Goal: Task Accomplishment & Management: Use online tool/utility

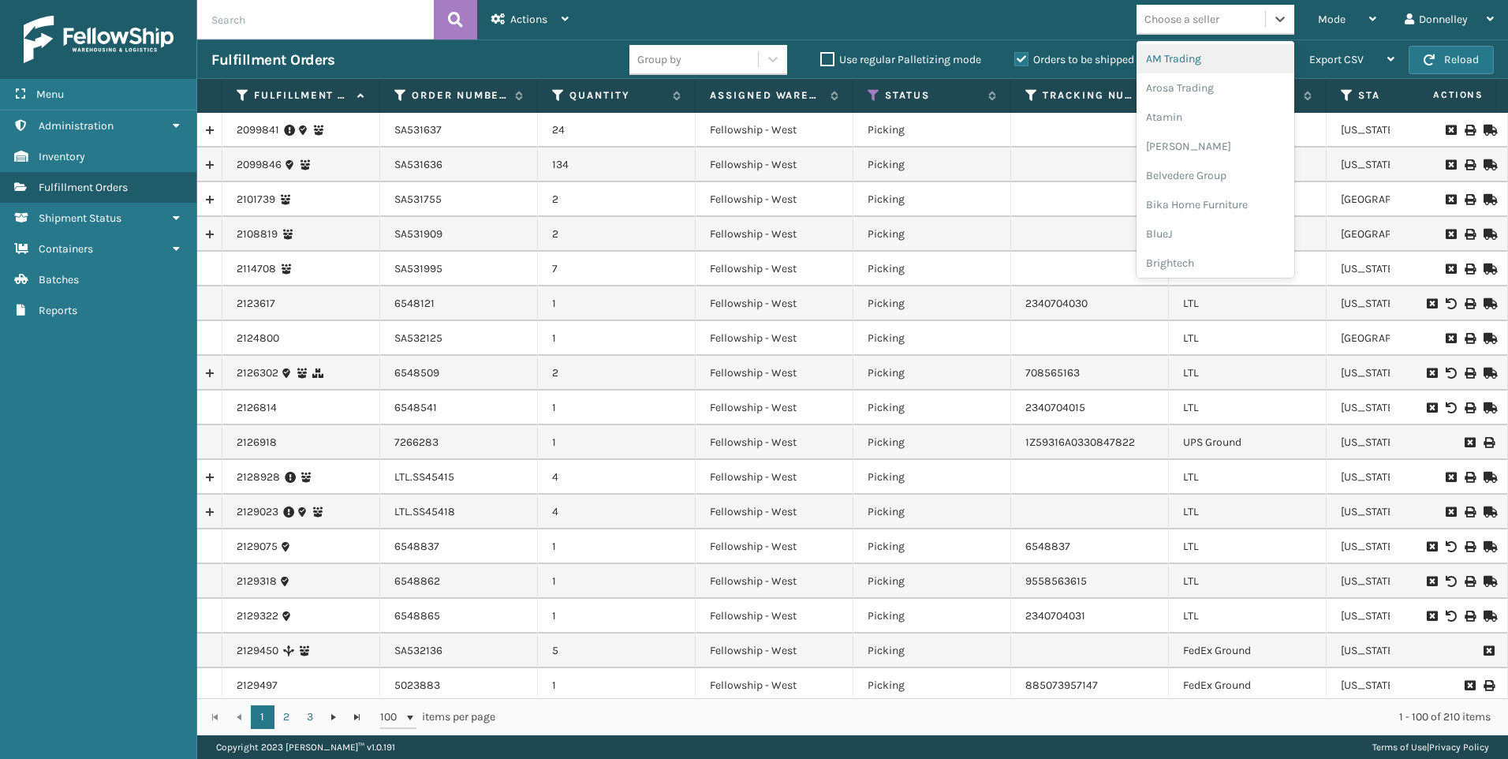
click at [1209, 17] on div "Choose a seller" at bounding box center [1182, 19] width 75 height 17
type input "jum"
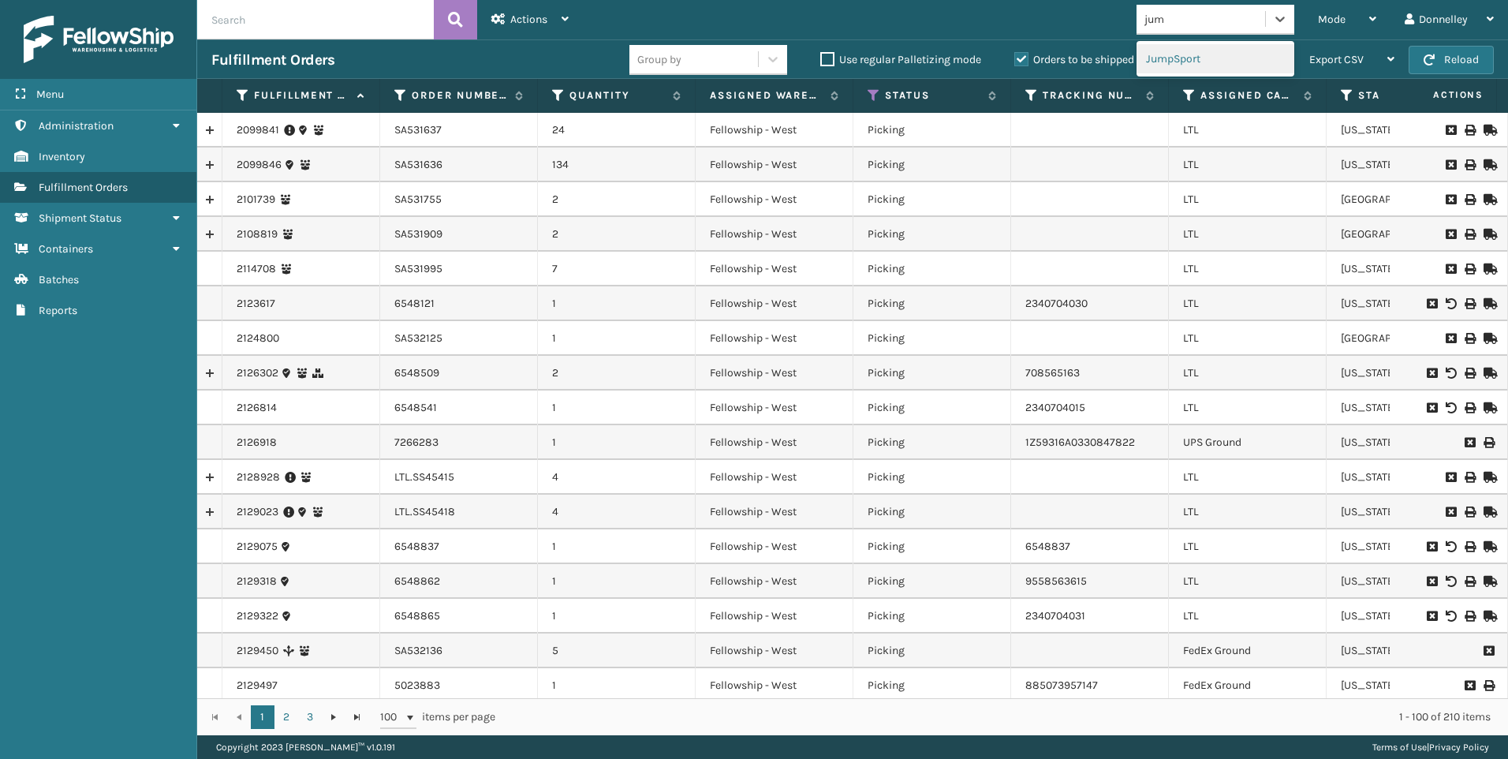
click at [1208, 70] on div "JumpSport" at bounding box center [1216, 58] width 158 height 29
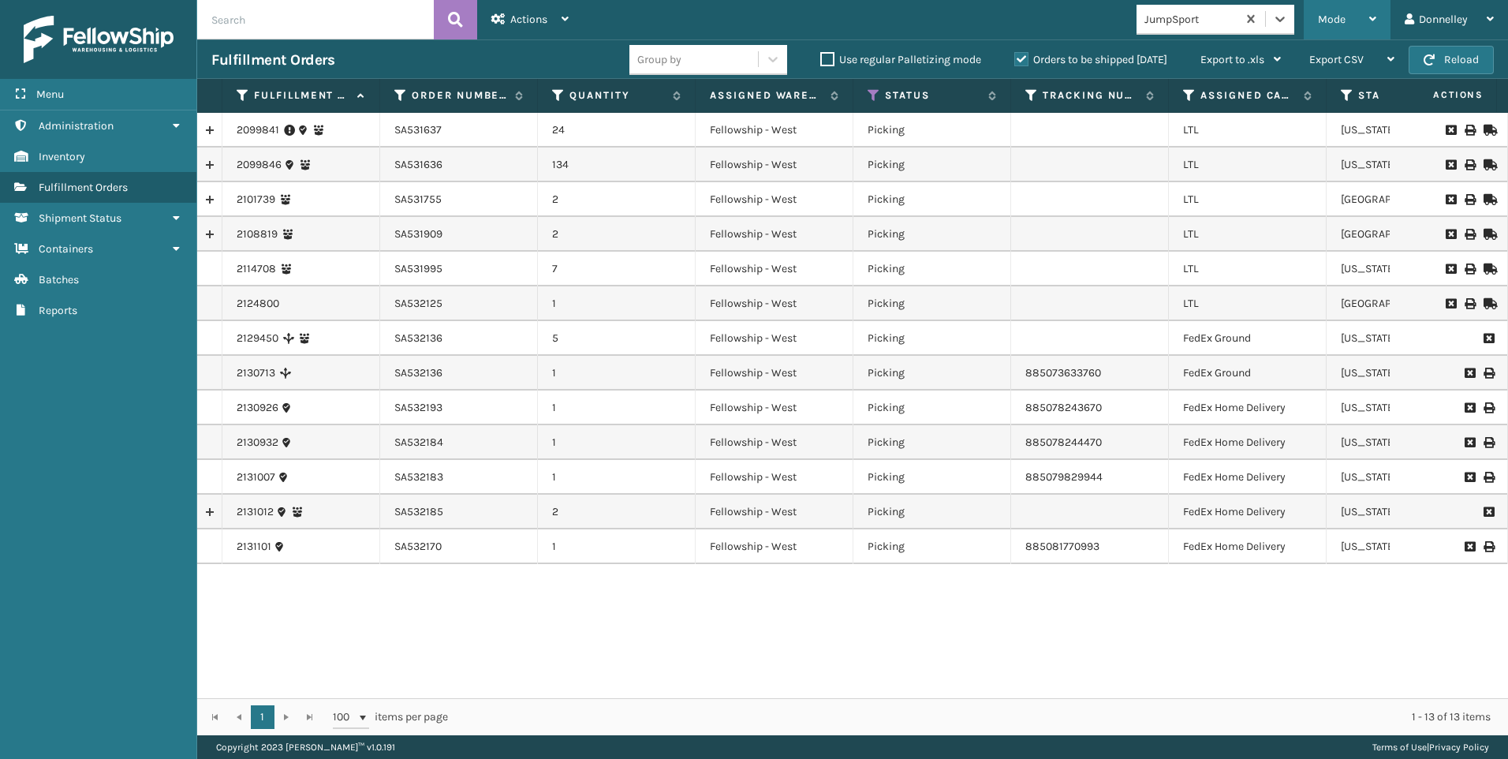
click at [1362, 26] on div "Mode" at bounding box center [1347, 19] width 58 height 39
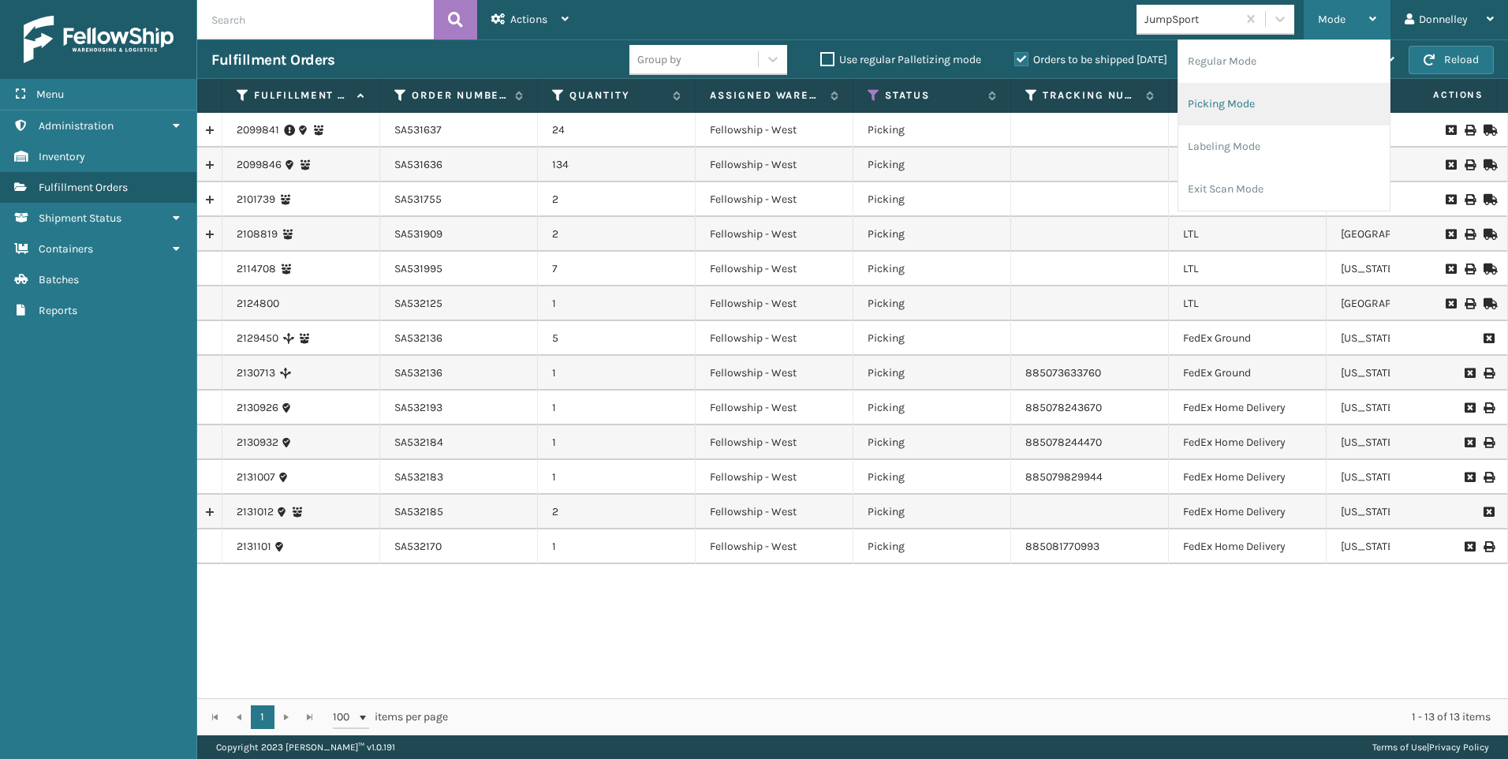
click at [1266, 106] on li "Picking Mode" at bounding box center [1284, 104] width 211 height 43
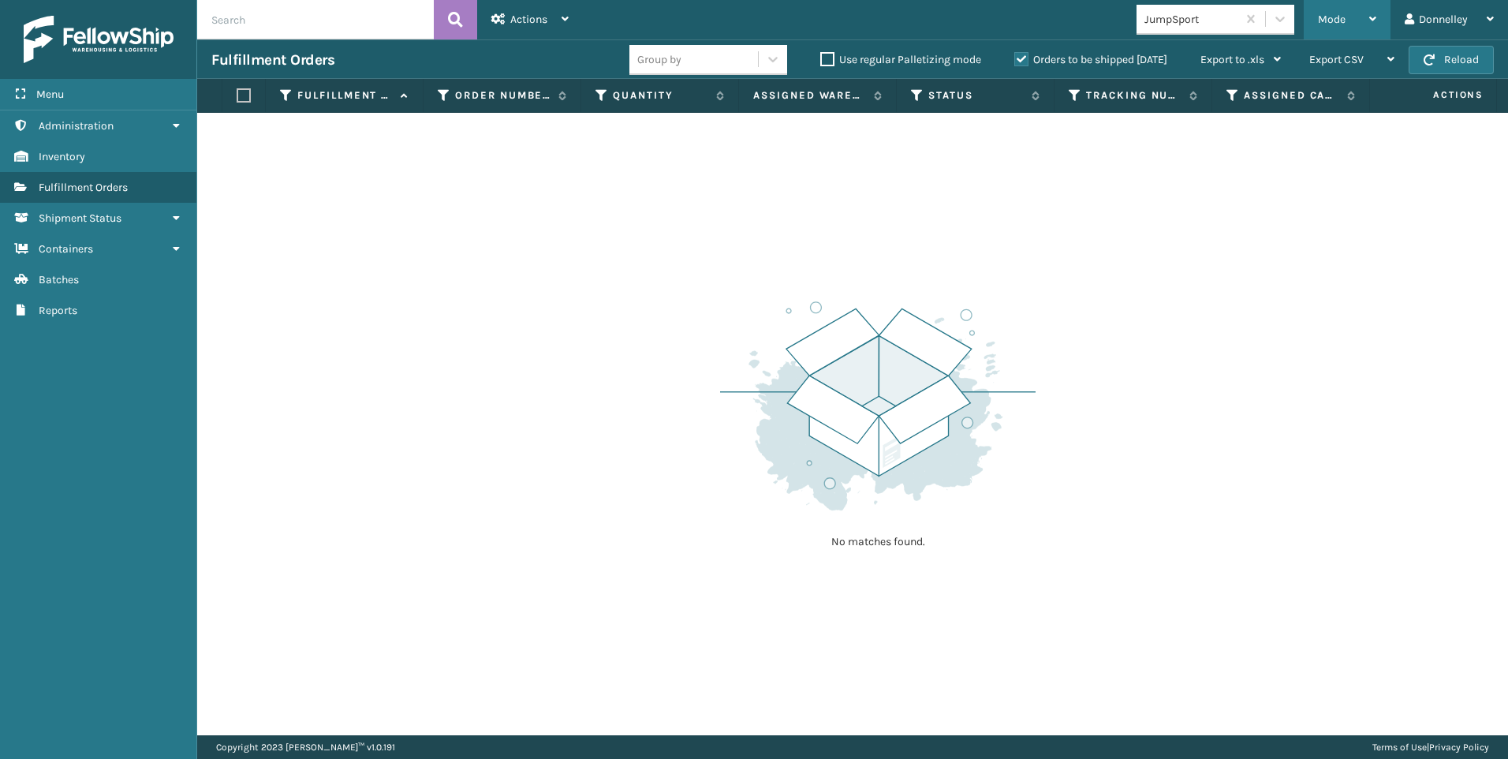
click at [1341, 28] on div "Mode" at bounding box center [1347, 19] width 58 height 39
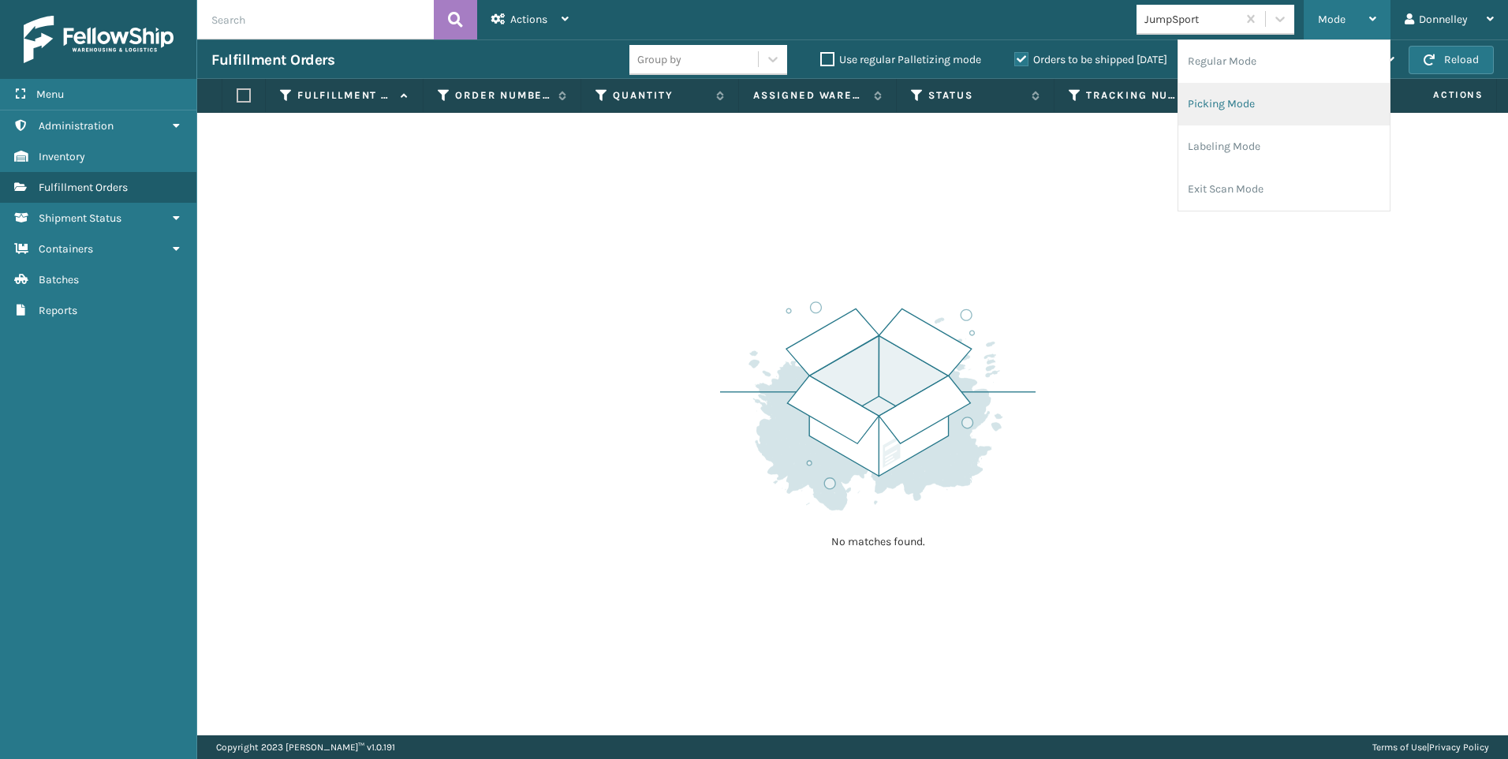
click at [1221, 110] on li "Picking Mode" at bounding box center [1284, 104] width 211 height 43
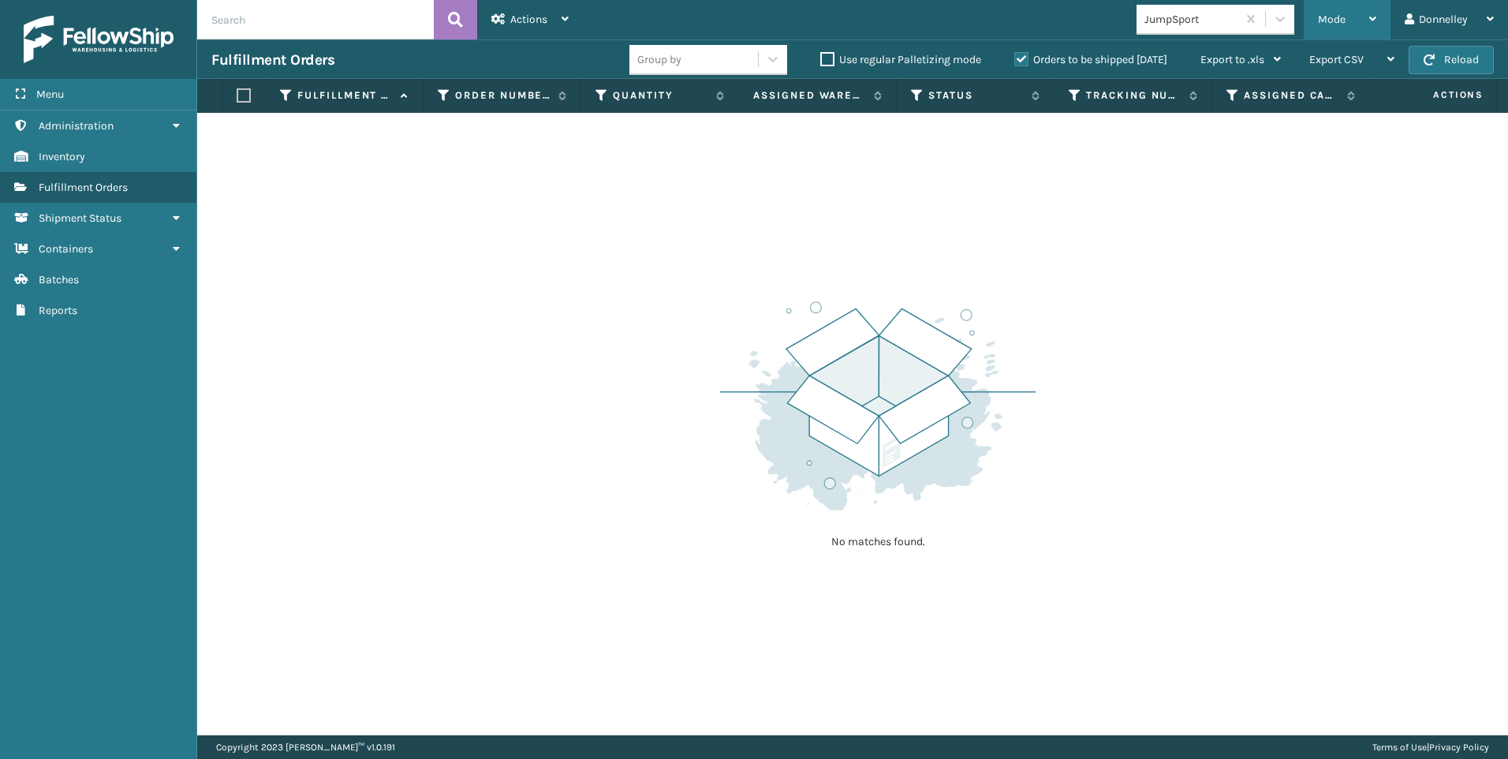
click at [1341, 14] on span "Mode" at bounding box center [1332, 19] width 28 height 13
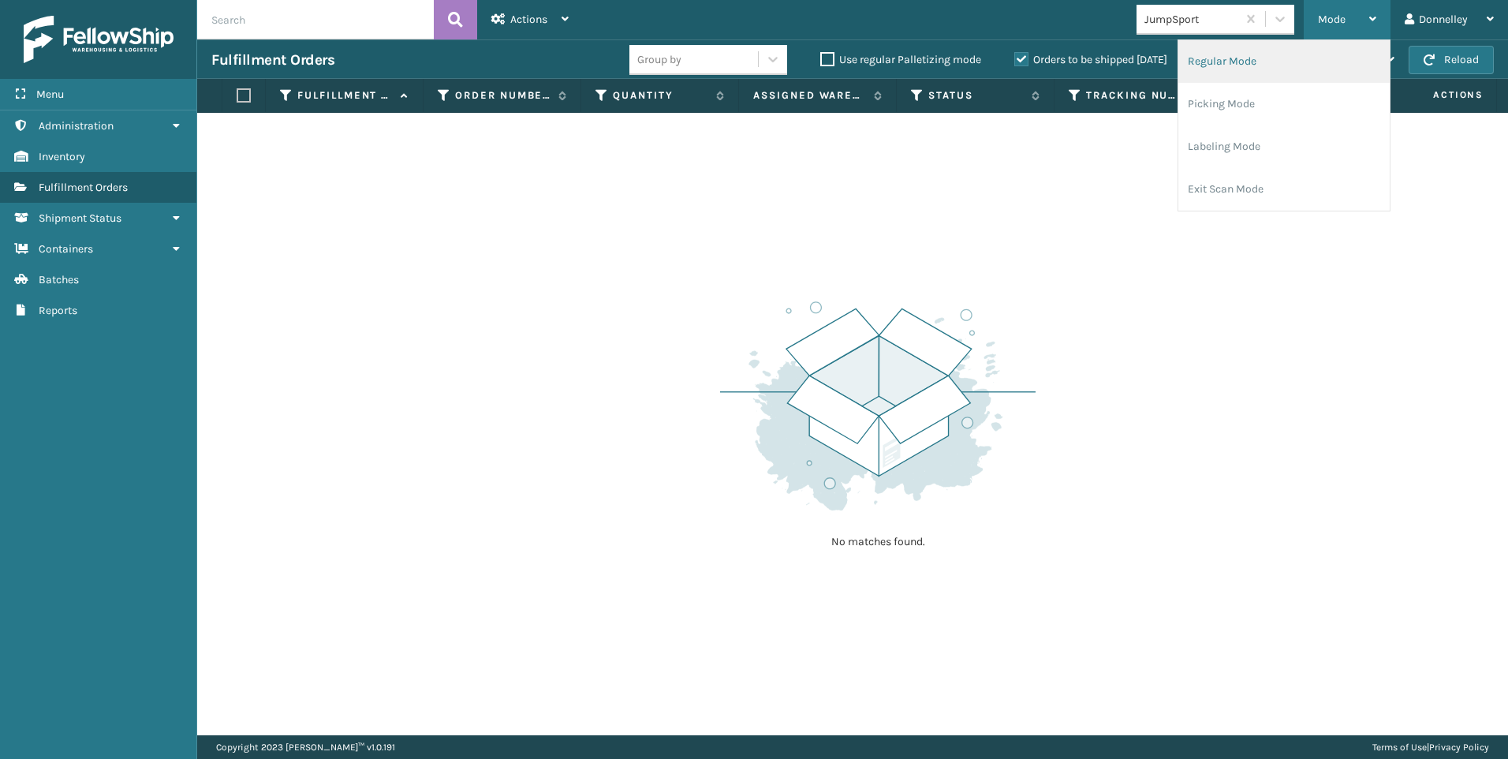
click at [1272, 57] on li "Regular Mode" at bounding box center [1284, 61] width 211 height 43
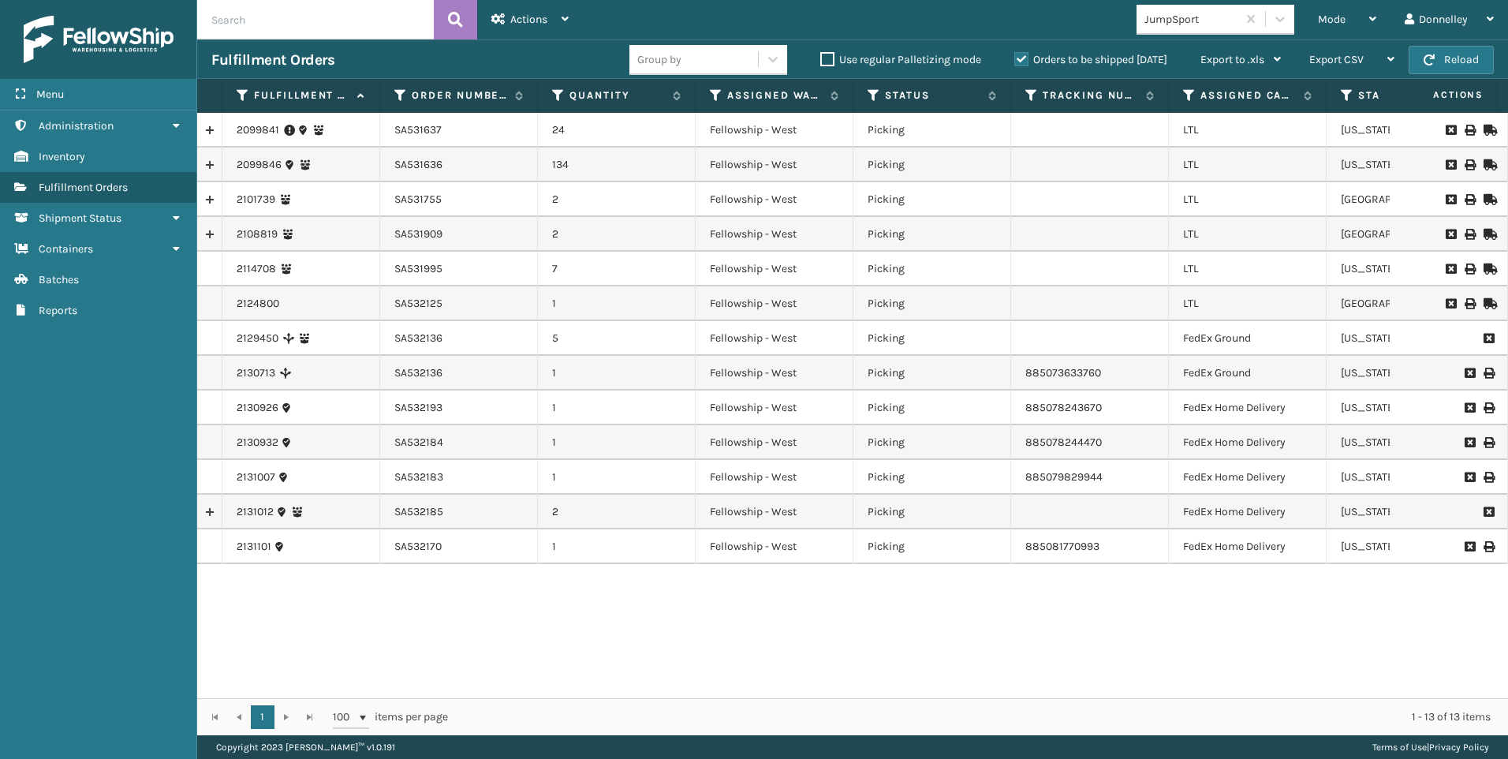
click at [283, 161] on div "2099846" at bounding box center [301, 165] width 129 height 16
click at [297, 160] on div "2099846" at bounding box center [301, 165] width 129 height 16
click at [260, 163] on link "2099846" at bounding box center [259, 165] width 45 height 16
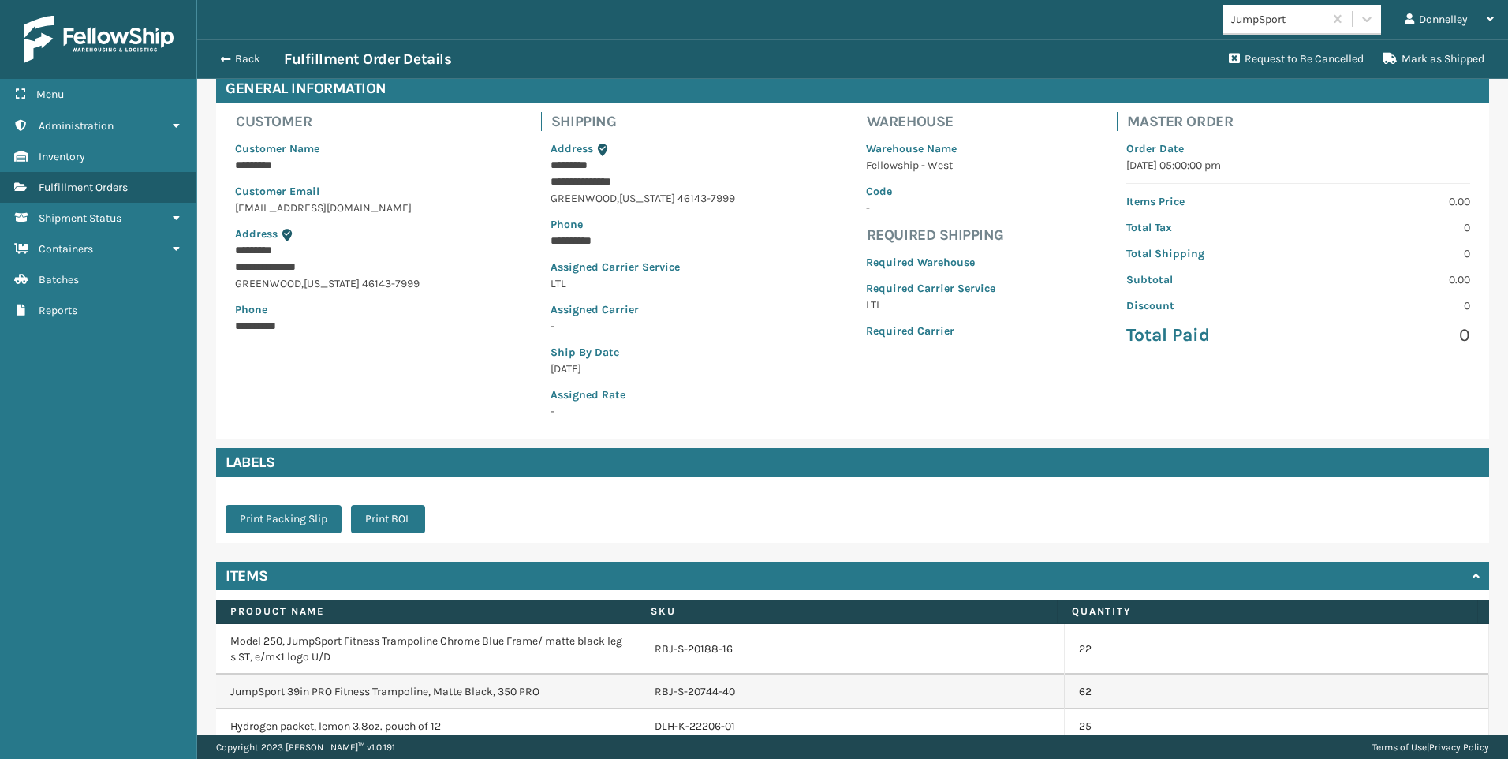
scroll to position [188, 0]
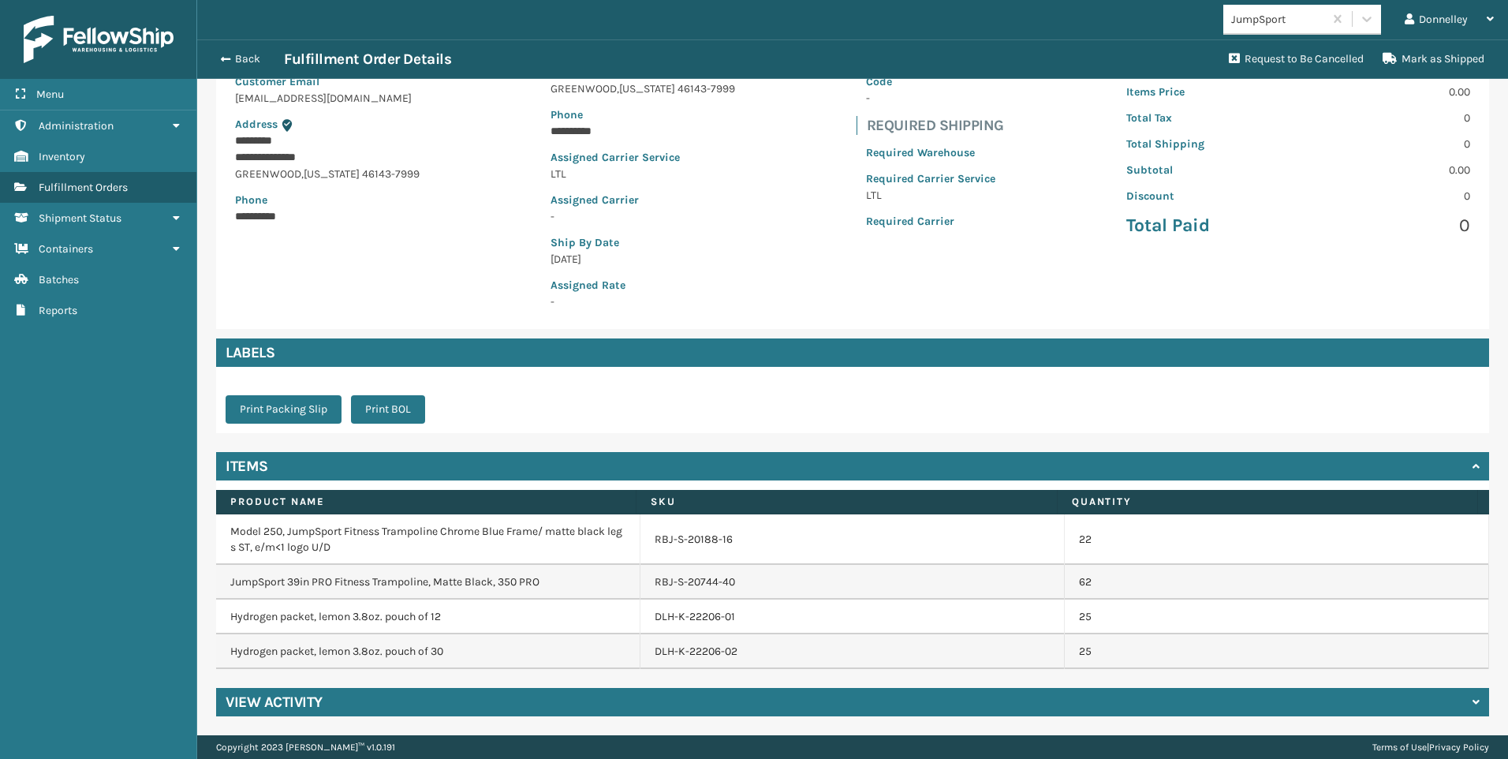
click at [285, 698] on h4 "View Activity" at bounding box center [274, 702] width 97 height 19
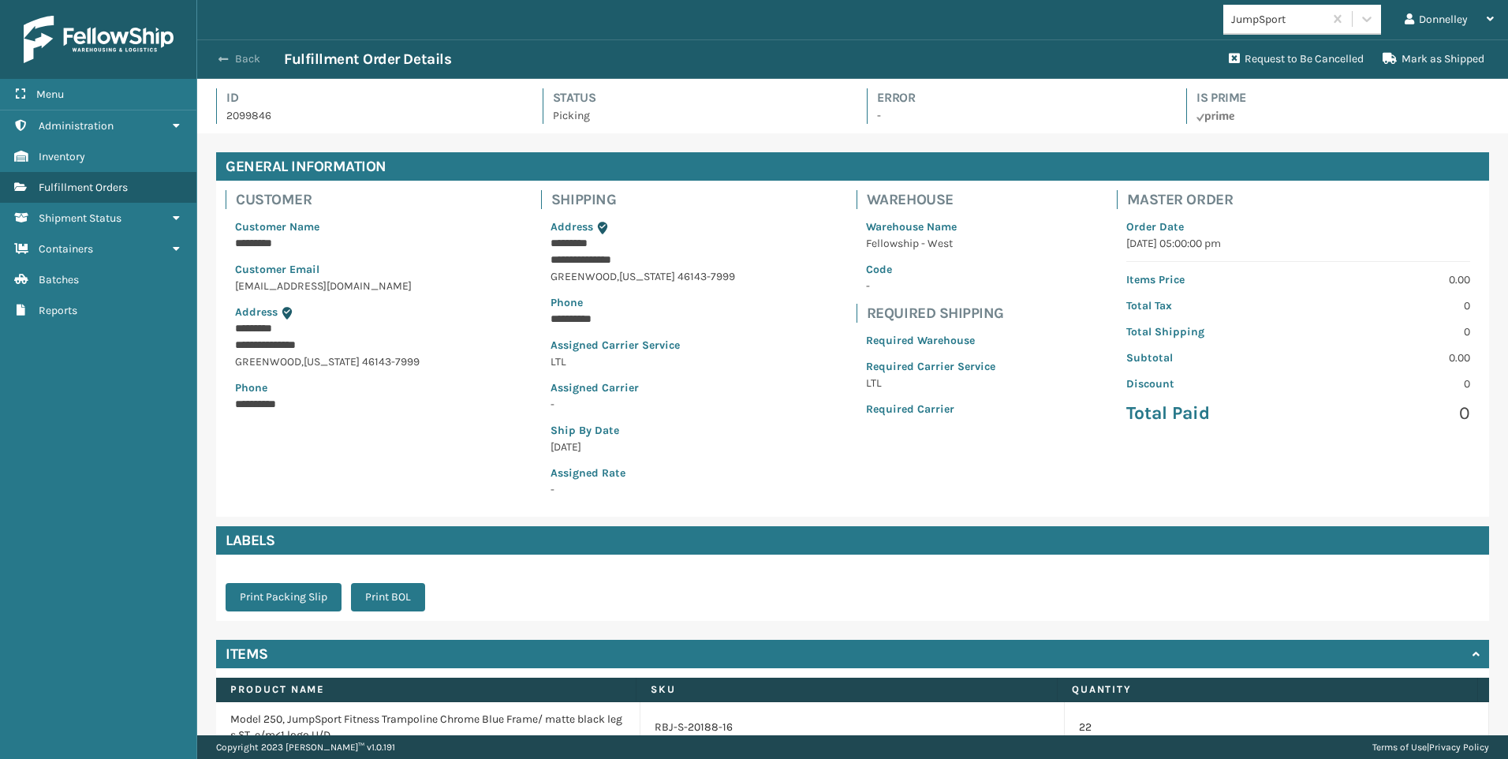
click at [228, 58] on span "button" at bounding box center [223, 59] width 9 height 11
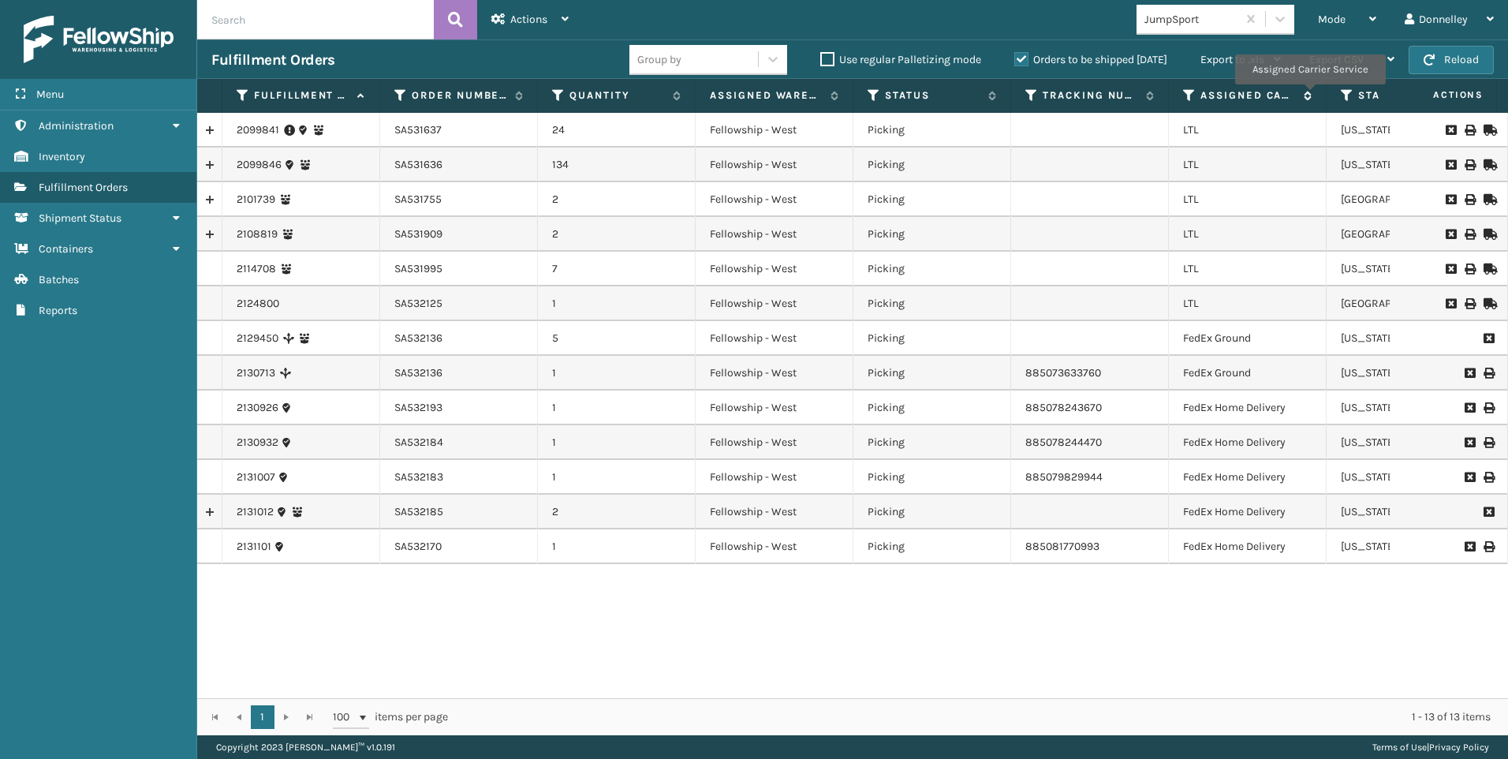
click at [1310, 95] on icon at bounding box center [1305, 95] width 13 height 9
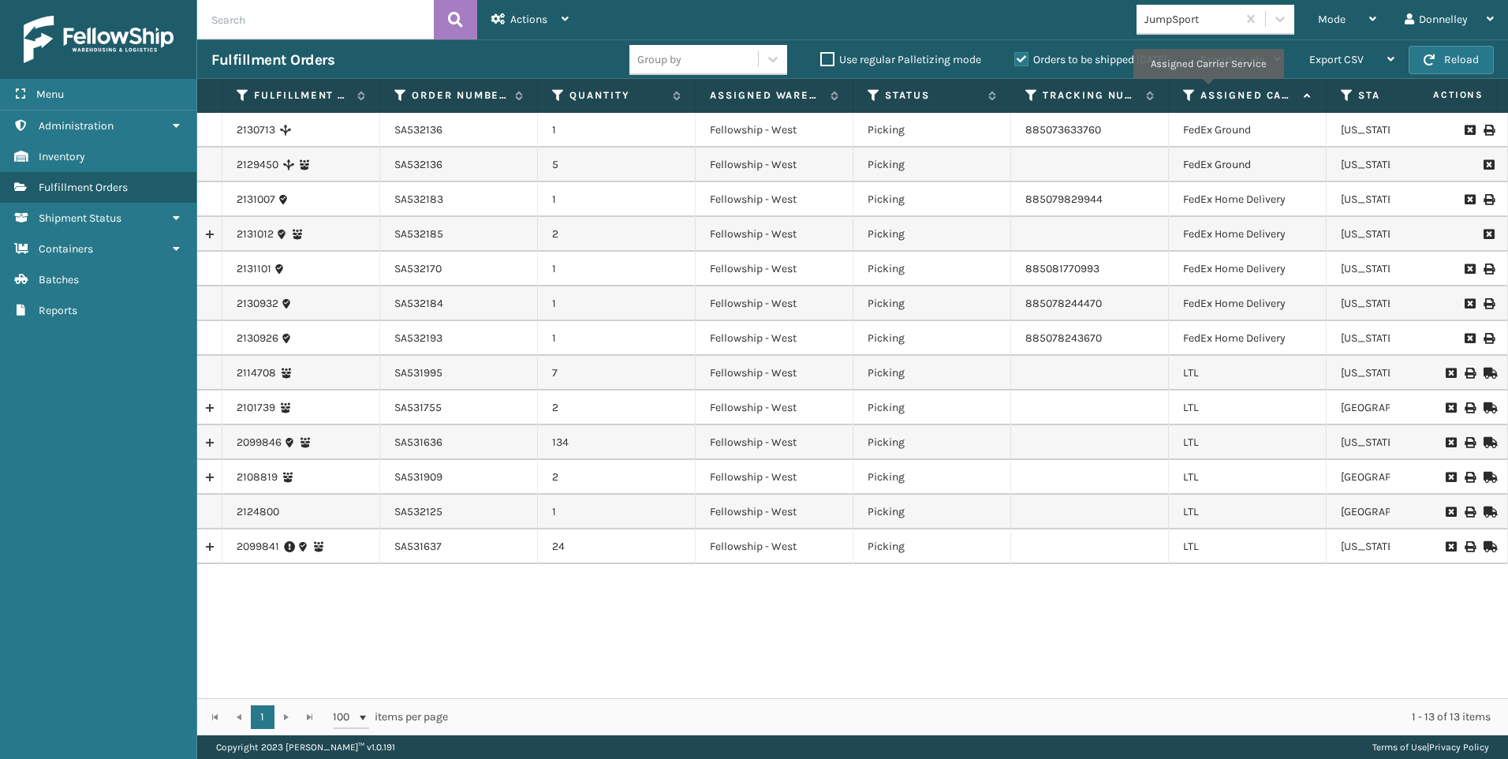
click at [1208, 93] on label "Assigned Carrier Service" at bounding box center [1248, 95] width 95 height 14
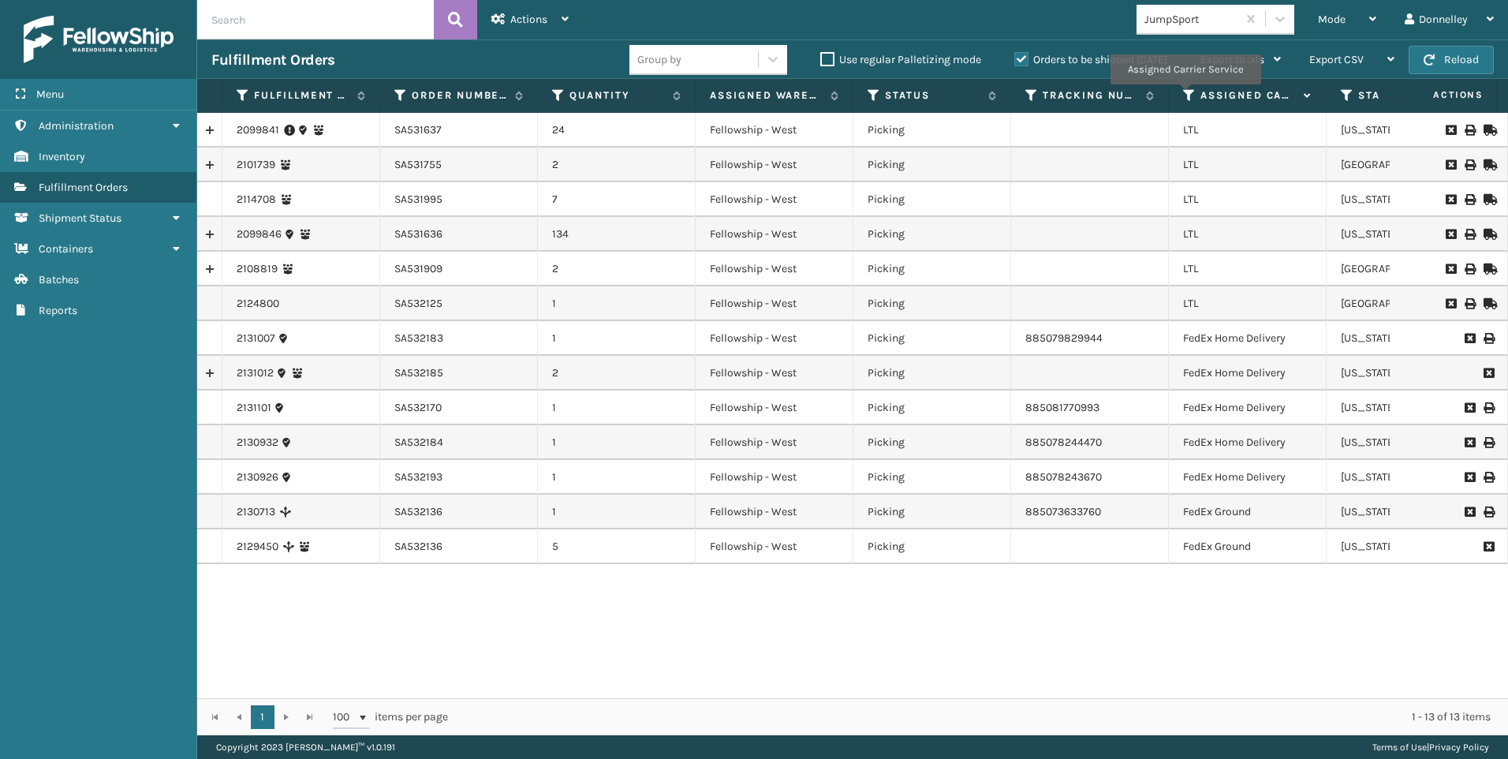
click at [1185, 95] on icon at bounding box center [1189, 95] width 13 height 14
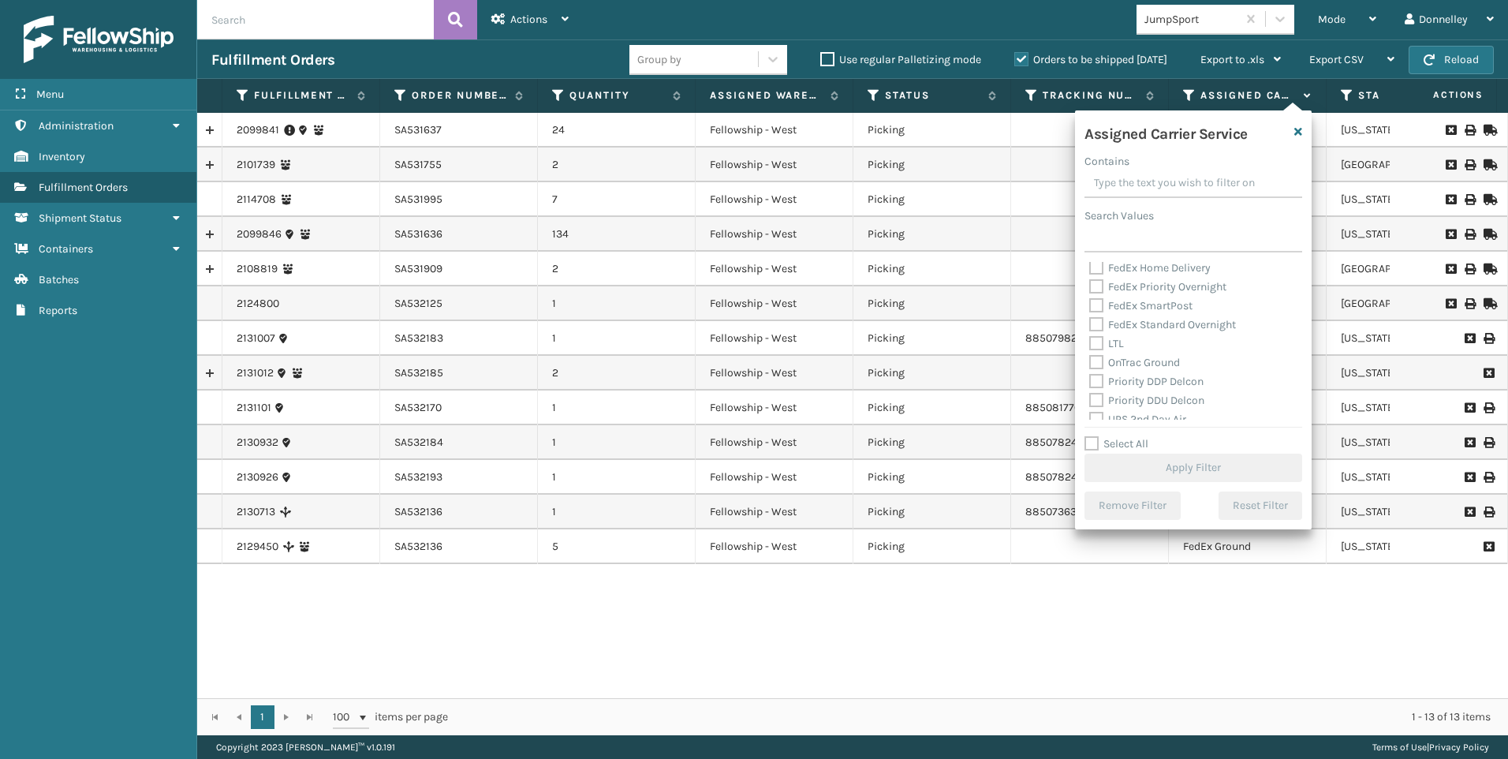
scroll to position [158, 0]
click at [1098, 340] on label "LTL" at bounding box center [1106, 340] width 35 height 13
click at [1090, 340] on input "LTL" at bounding box center [1089, 336] width 1 height 10
checkbox input "true"
click at [1191, 472] on button "Apply Filter" at bounding box center [1194, 468] width 218 height 28
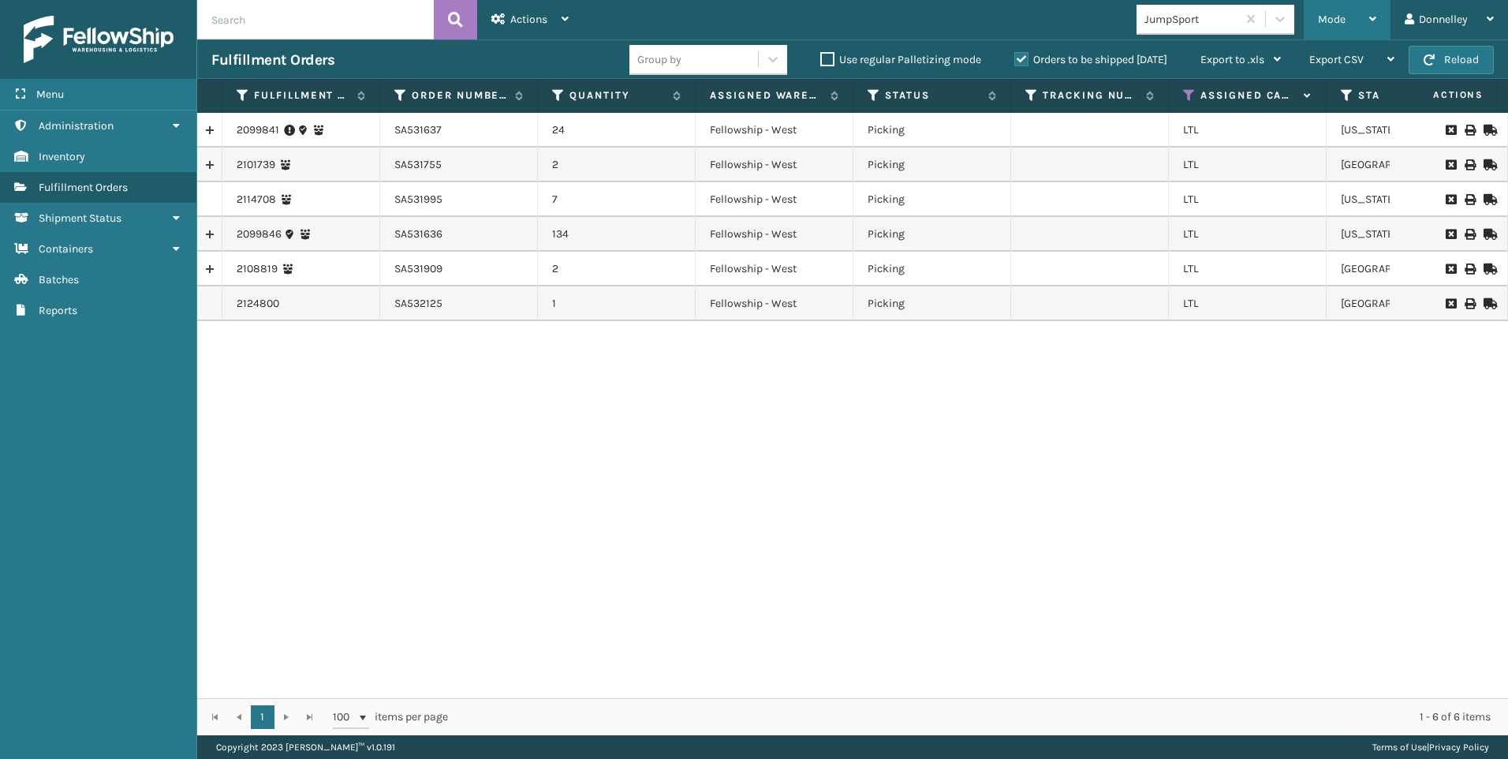
click at [1345, 11] on div "Mode" at bounding box center [1347, 19] width 58 height 39
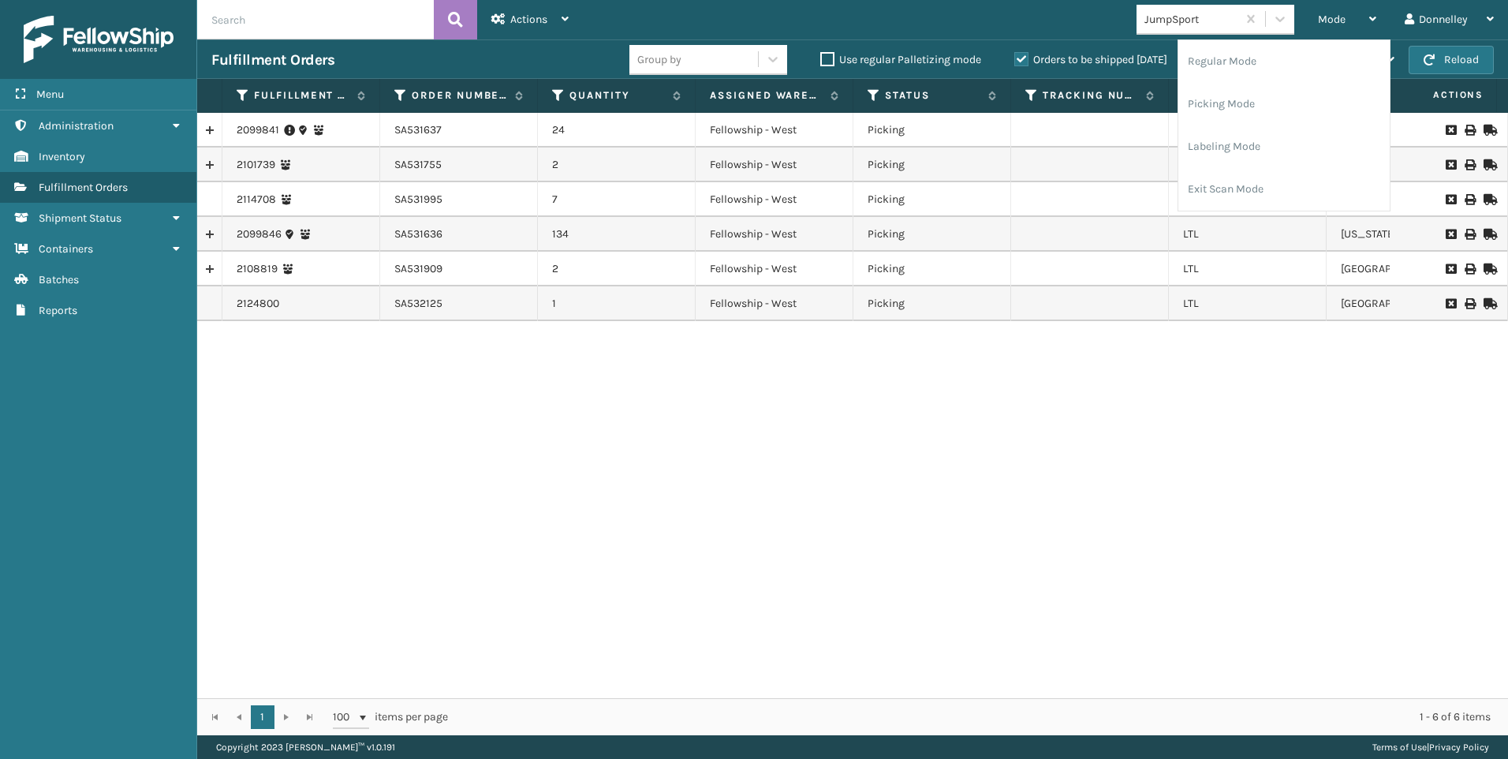
click at [1176, 484] on div "2099841 SA531637 24 Fellowship - West Picking LTL [US_STATE] Warehouse Void 210…" at bounding box center [852, 405] width 1311 height 585
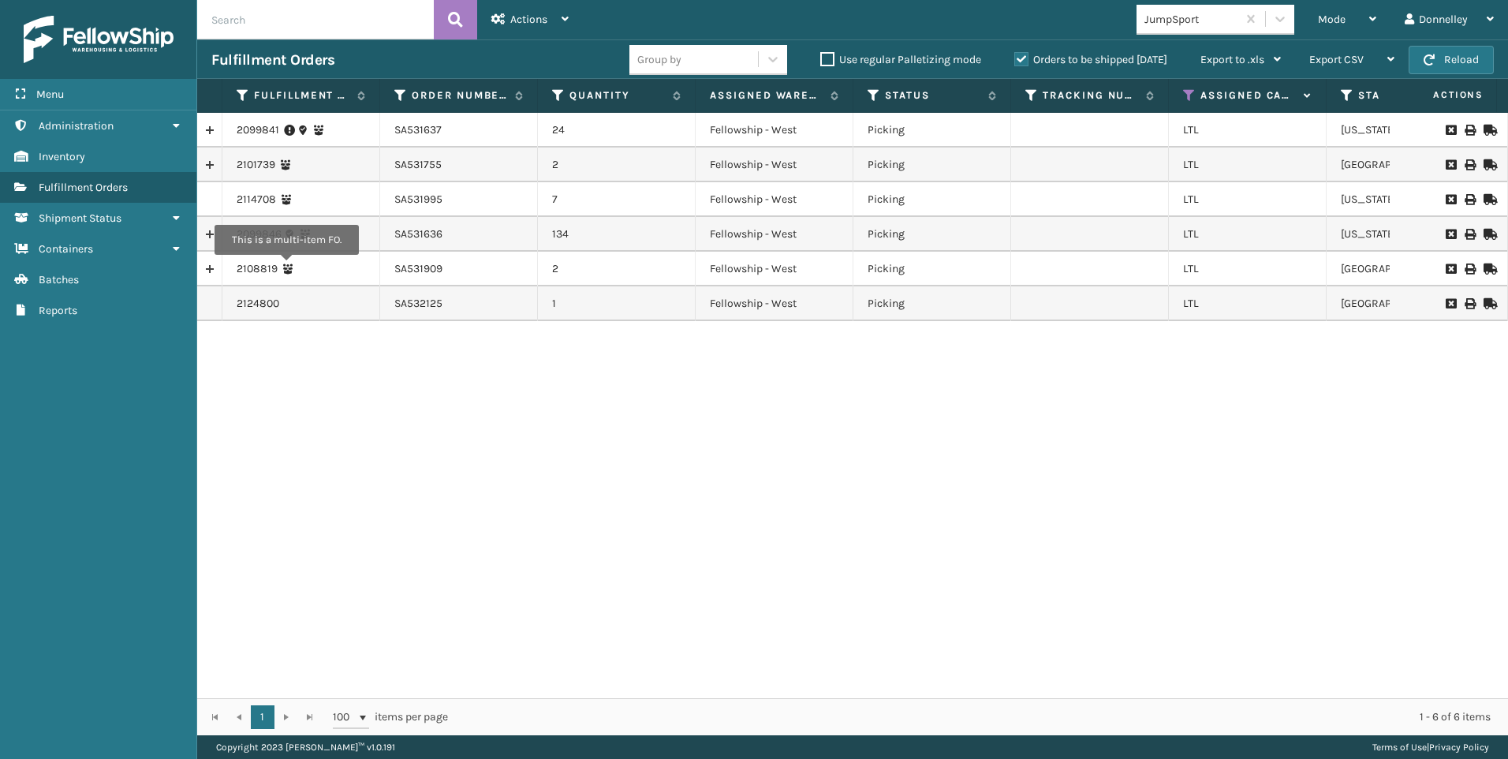
click at [286, 266] on icon at bounding box center [287, 268] width 11 height 11
click at [266, 265] on link "2108819" at bounding box center [257, 269] width 41 height 16
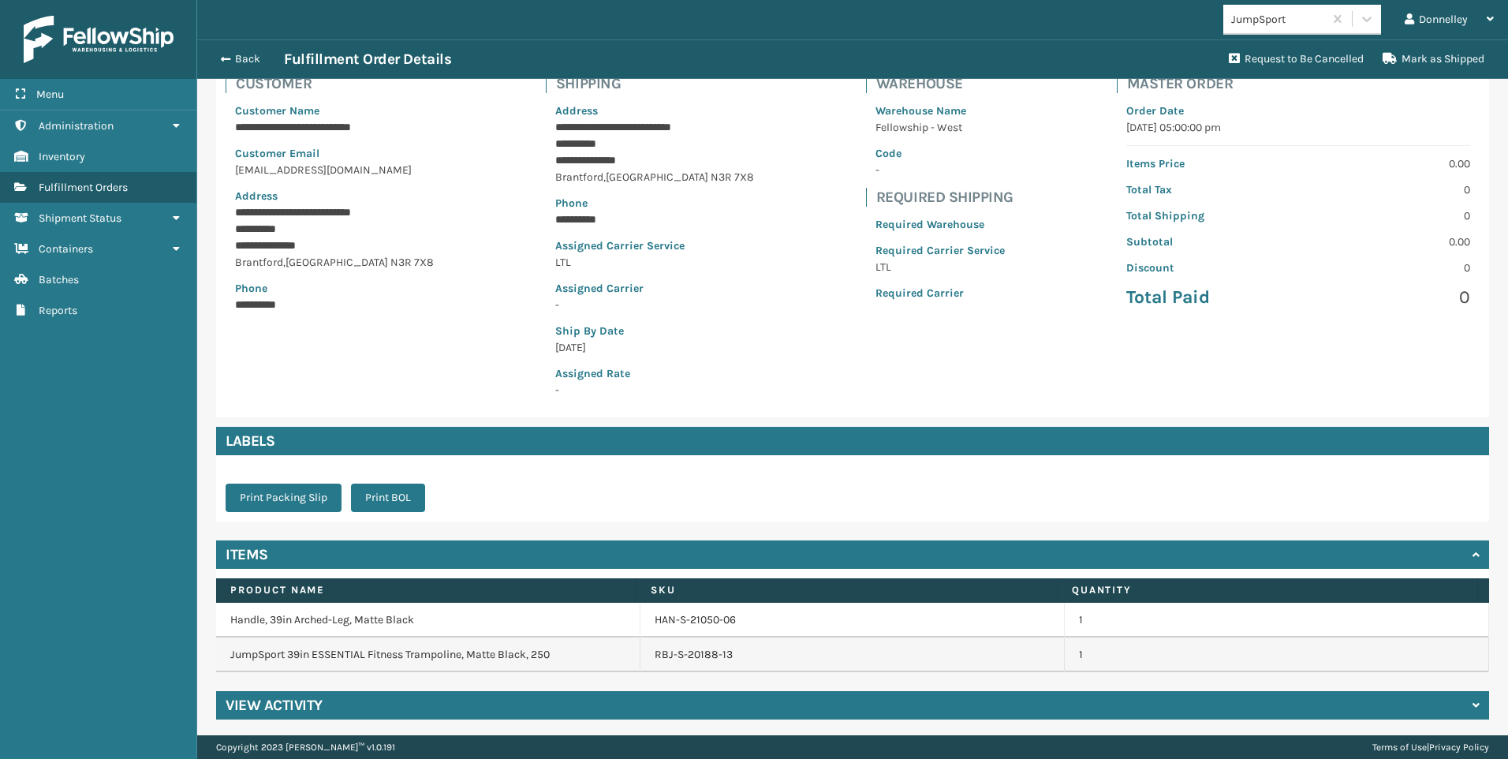
scroll to position [119, 0]
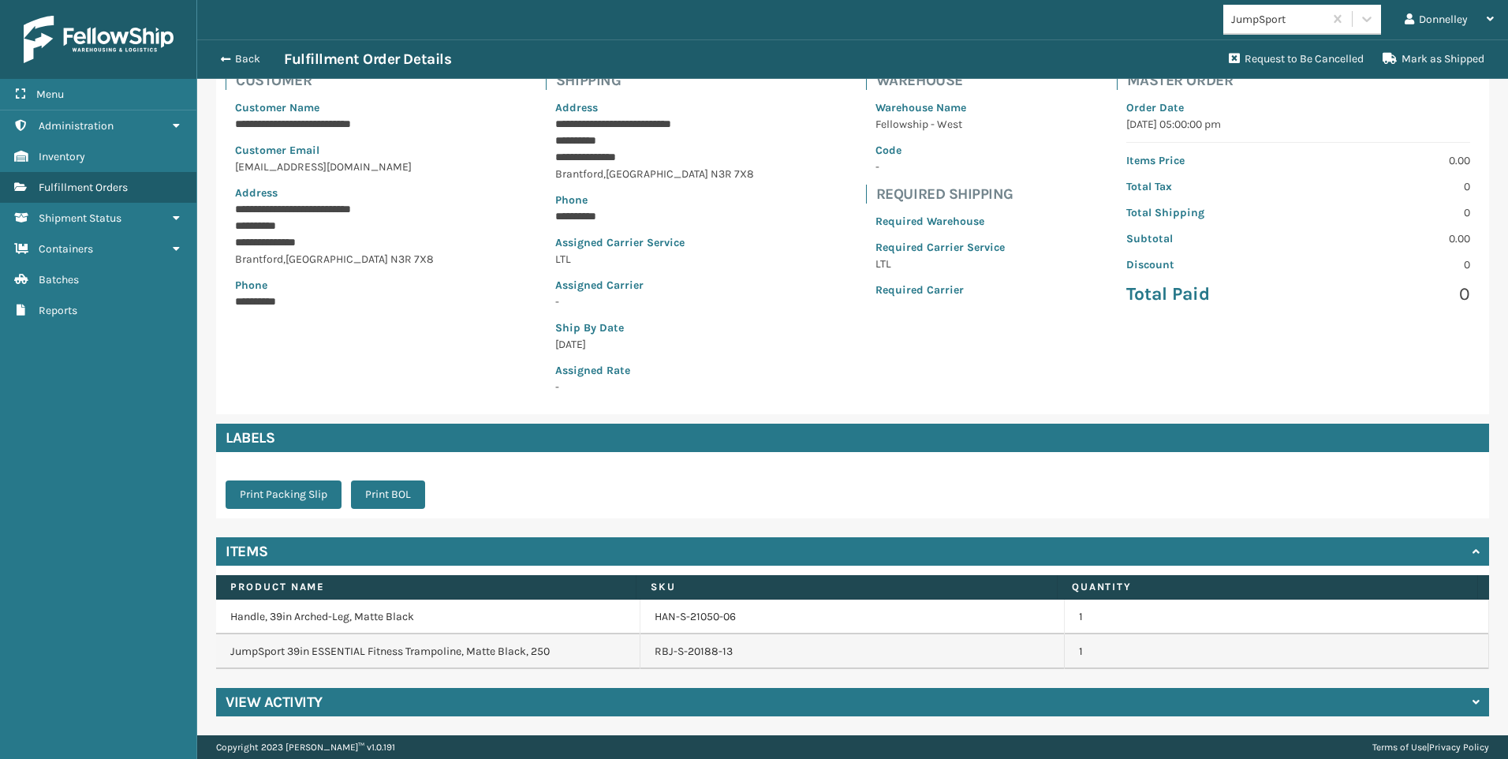
click at [266, 693] on h4 "View Activity" at bounding box center [274, 702] width 97 height 19
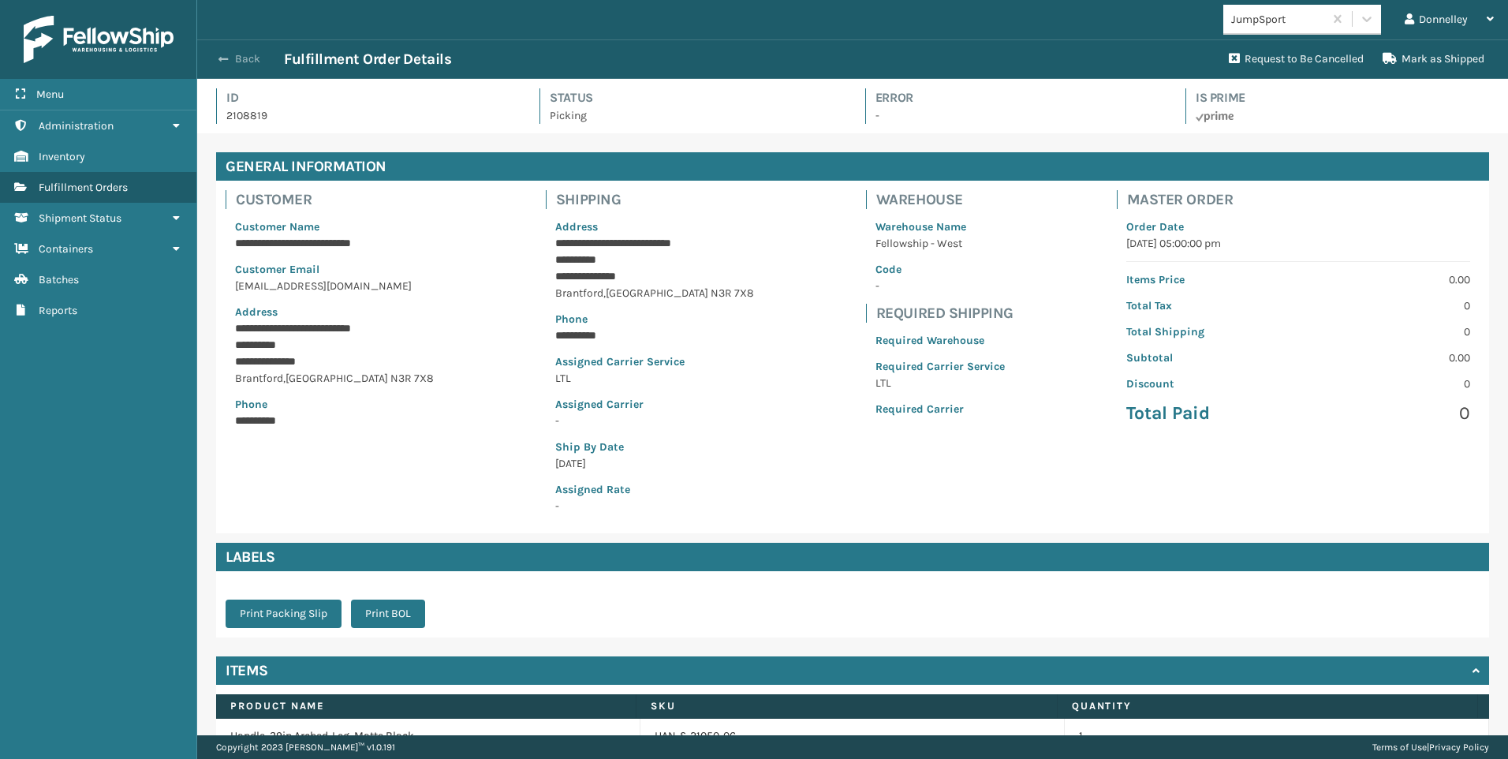
click at [243, 55] on button "Back" at bounding box center [247, 59] width 73 height 14
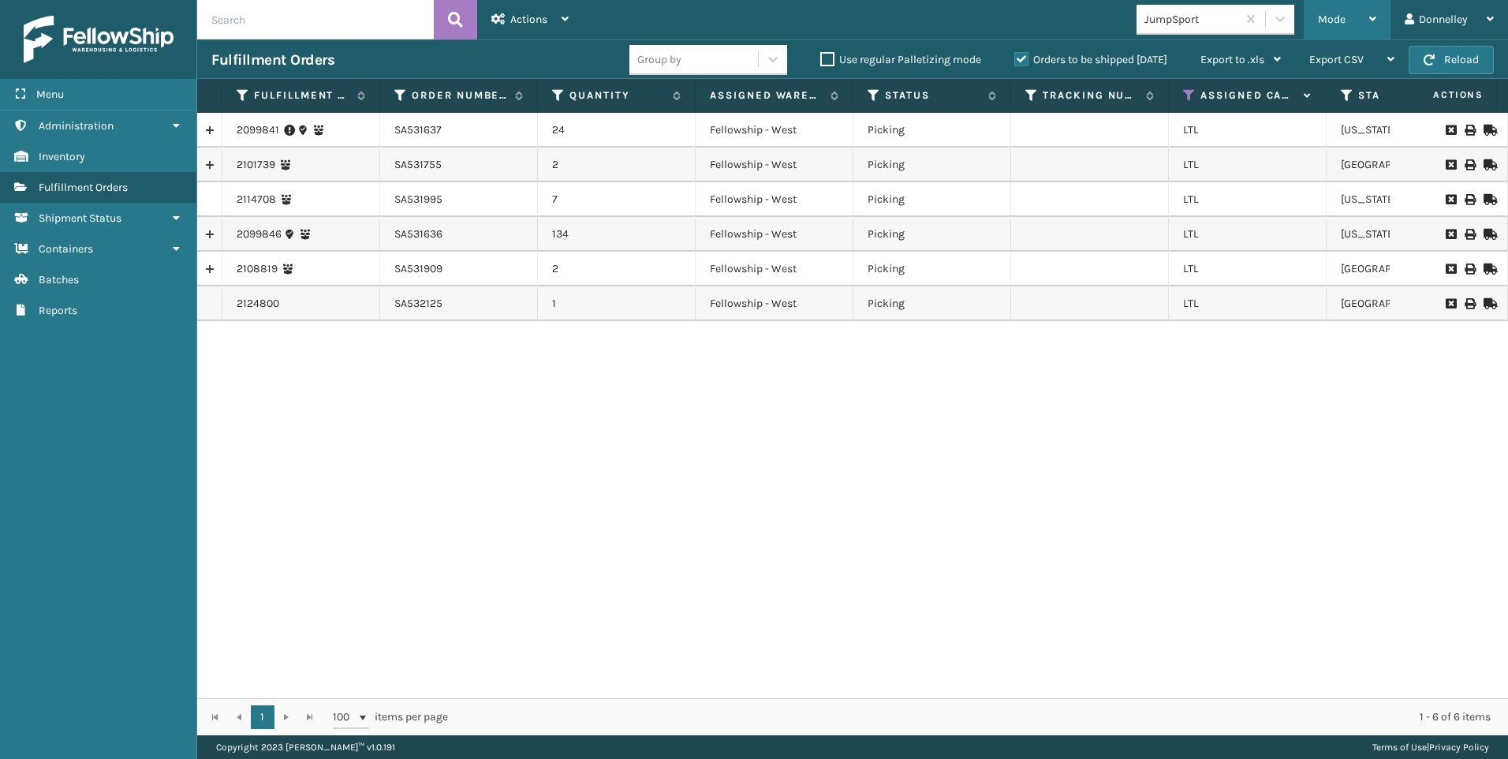
click at [1353, 9] on div "Mode" at bounding box center [1347, 19] width 58 height 39
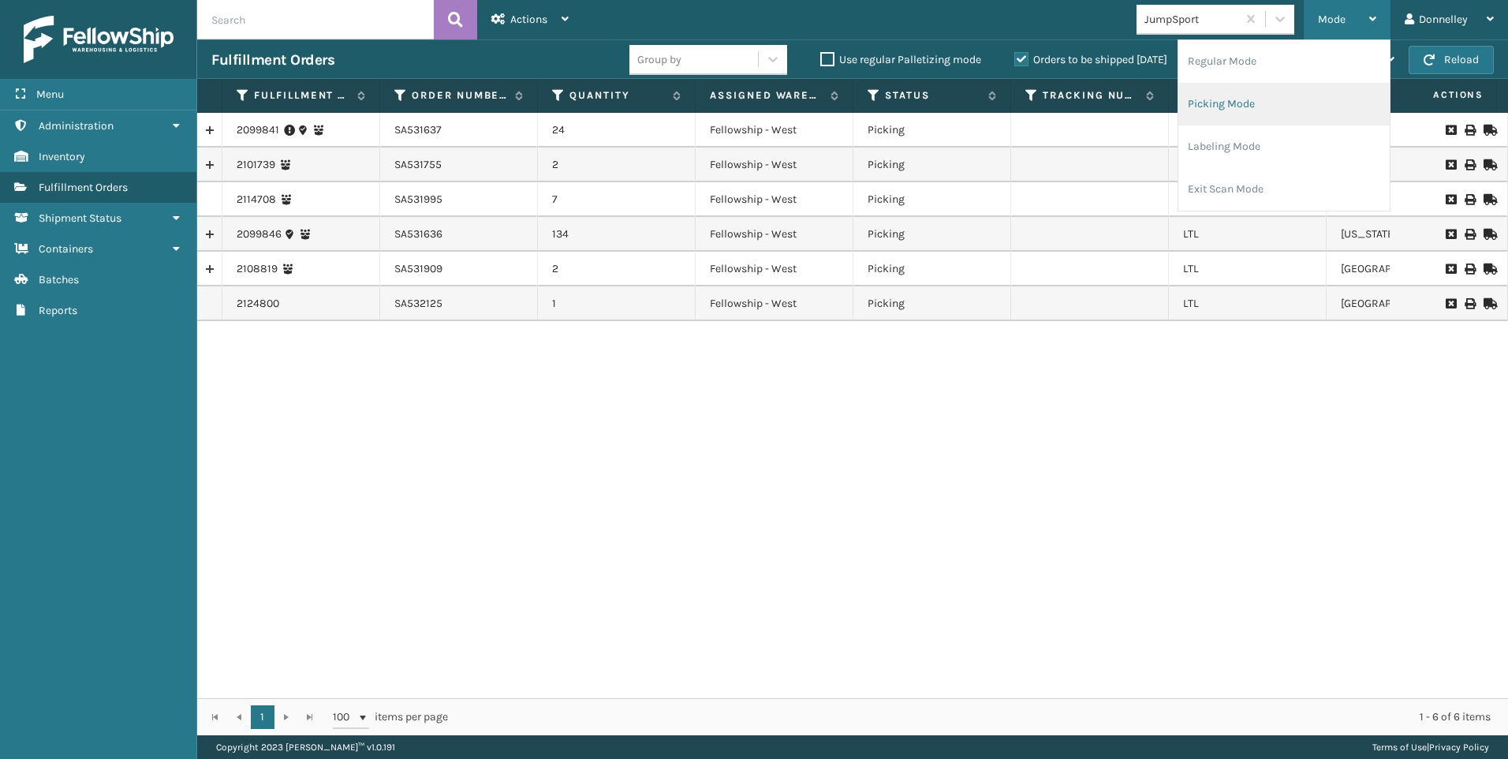
click at [1265, 110] on li "Picking Mode" at bounding box center [1284, 104] width 211 height 43
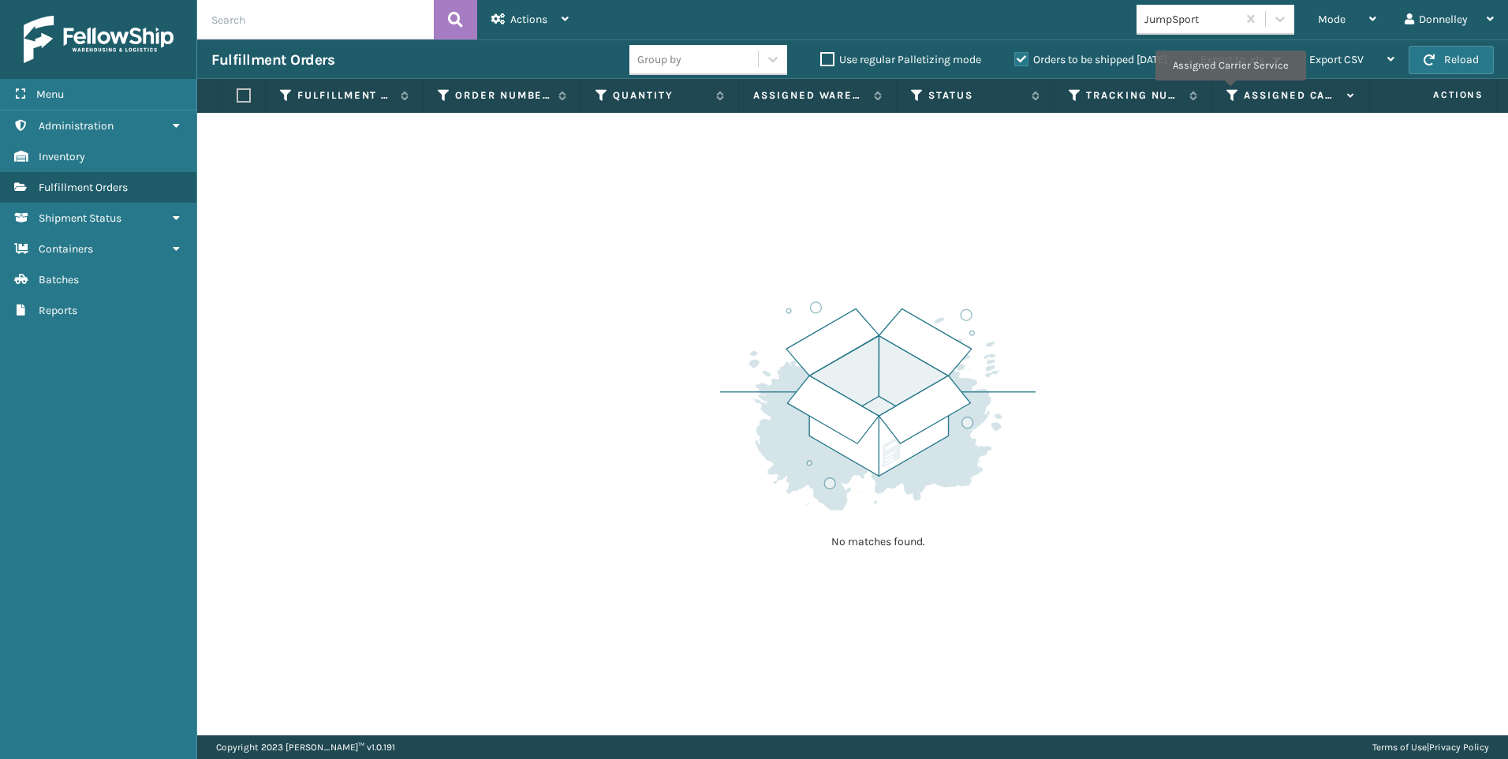
click at [1229, 92] on icon at bounding box center [1233, 95] width 13 height 14
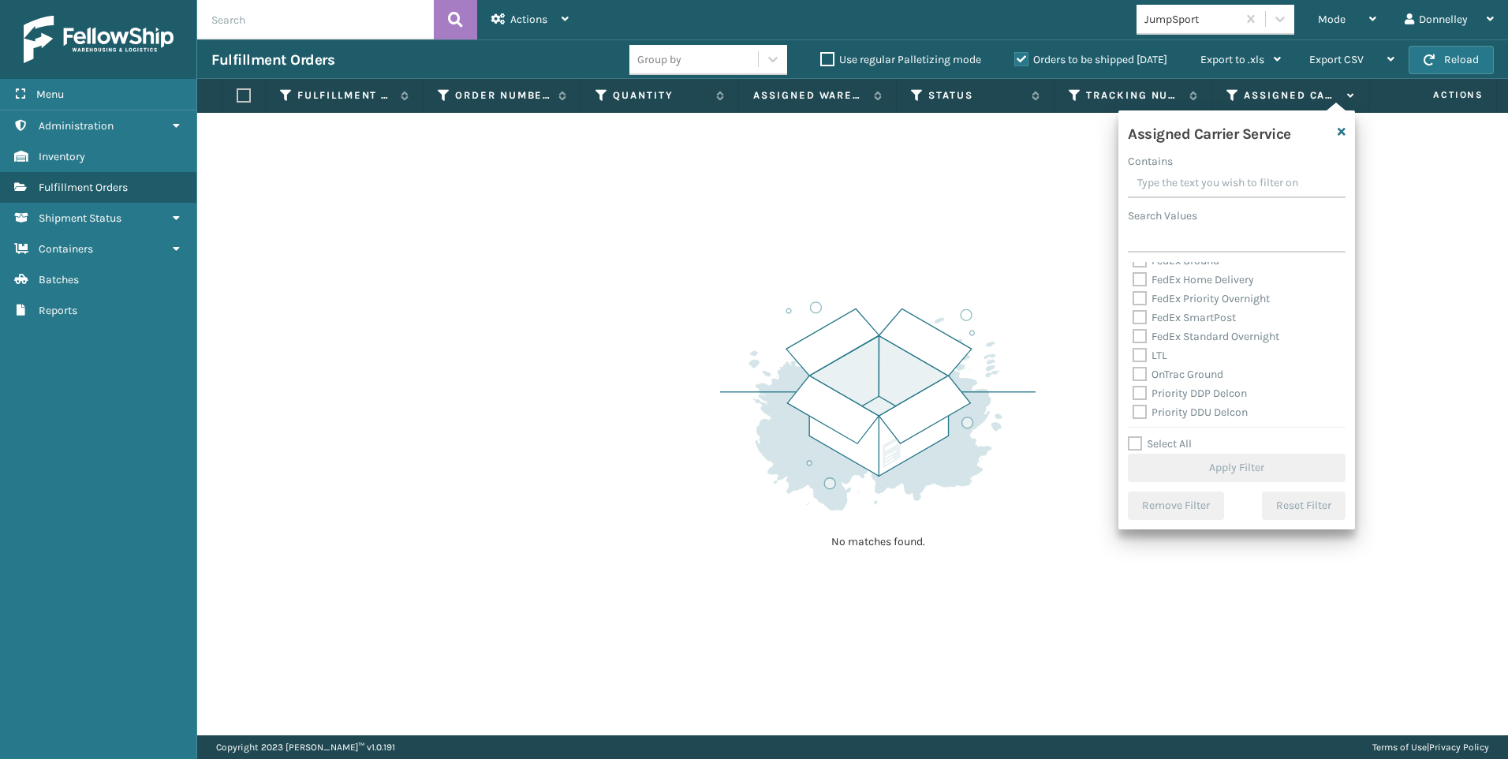
scroll to position [92, 0]
click at [1145, 403] on label "LTL" at bounding box center [1150, 406] width 35 height 13
click at [1134, 403] on input "LTL" at bounding box center [1133, 403] width 1 height 10
checkbox input "true"
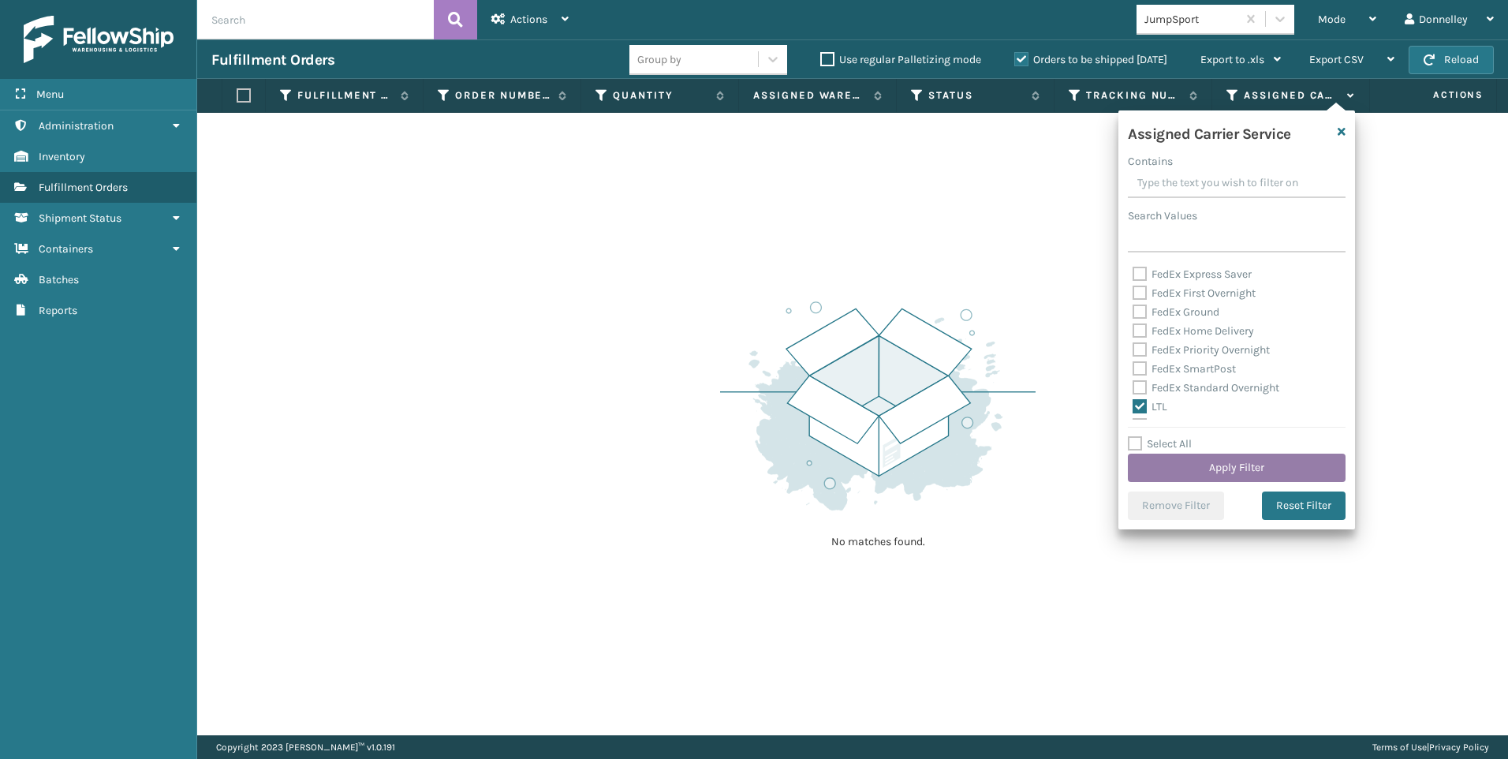
click at [1237, 472] on button "Apply Filter" at bounding box center [1237, 468] width 218 height 28
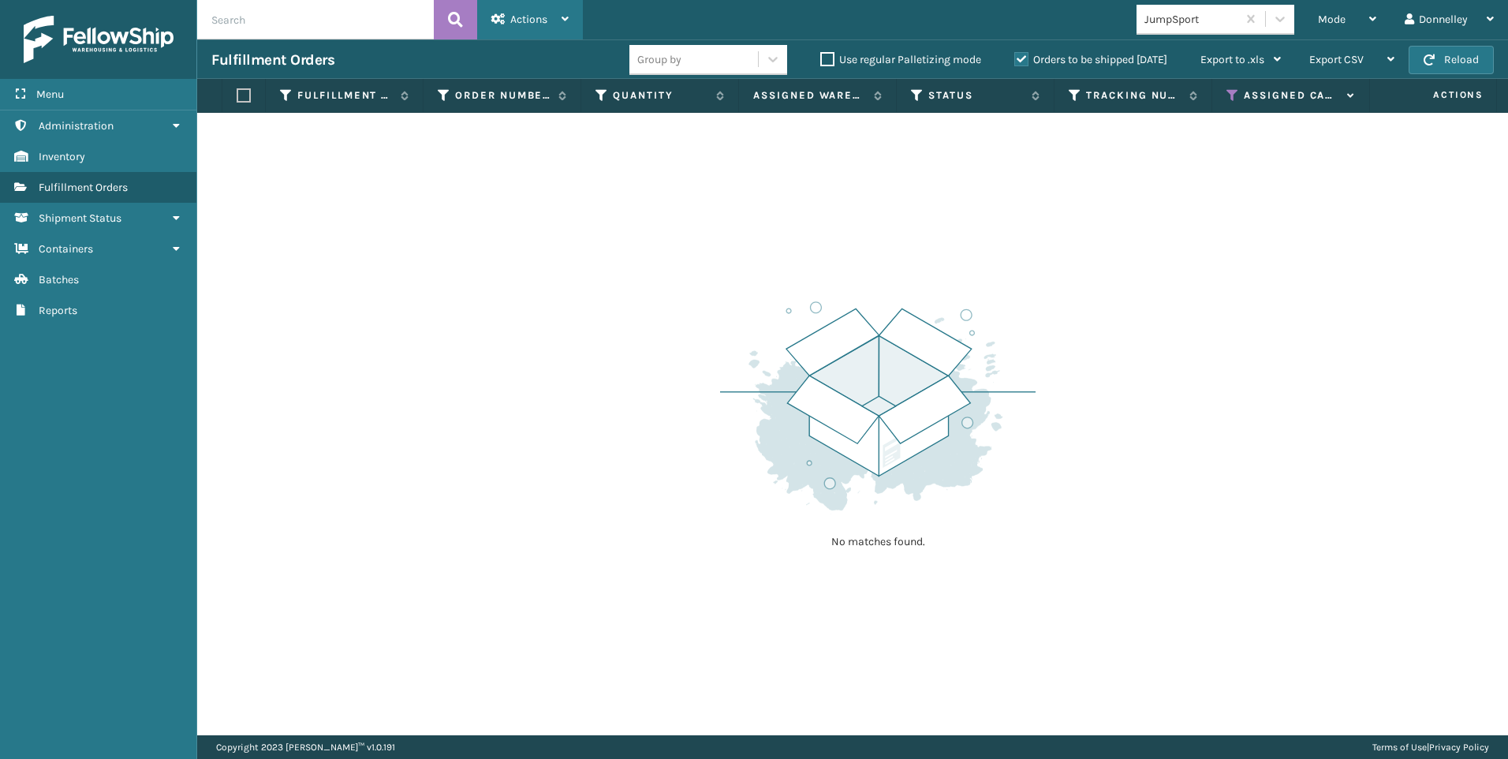
click at [554, 21] on div "Actions" at bounding box center [529, 19] width 77 height 39
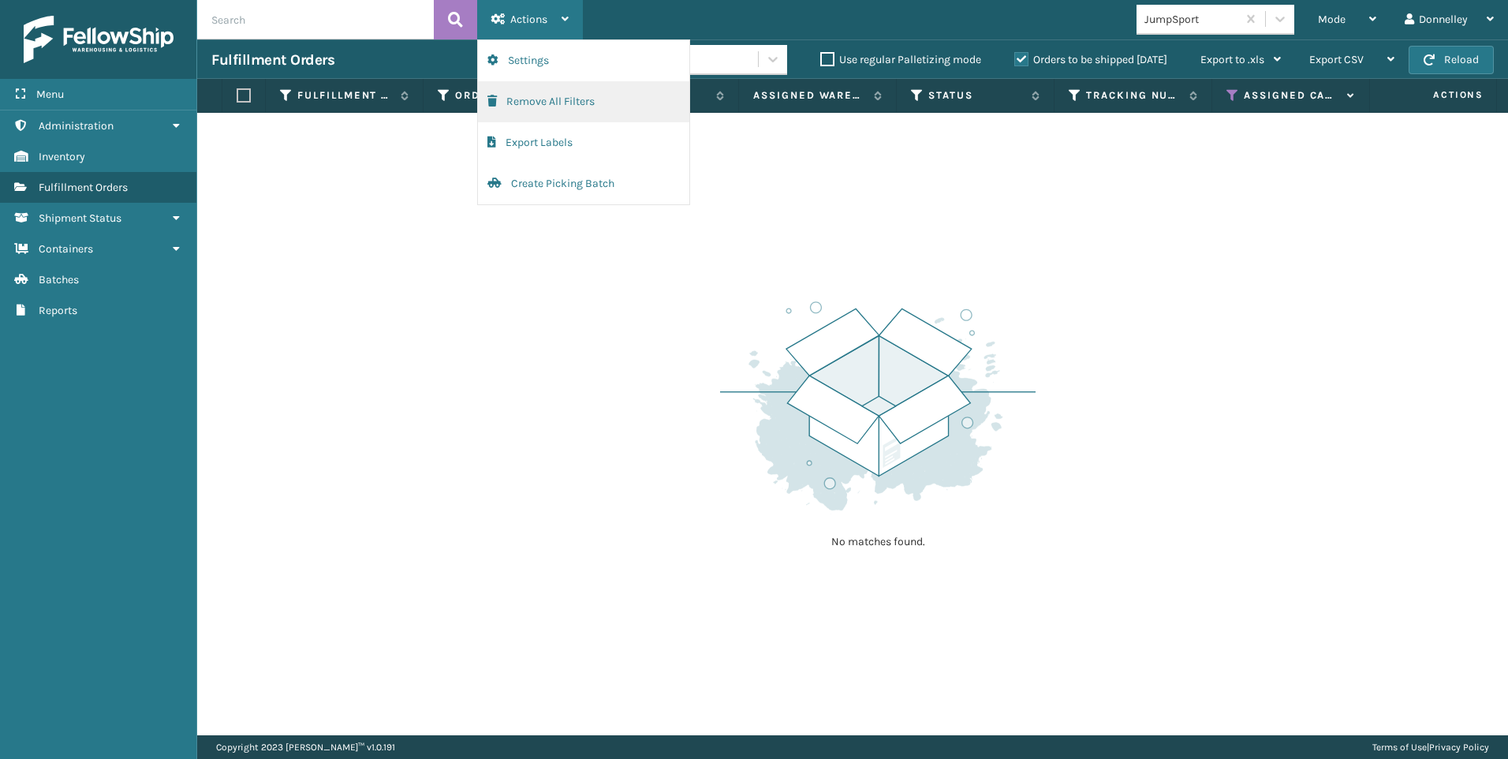
click at [556, 102] on button "Remove All Filters" at bounding box center [583, 101] width 211 height 41
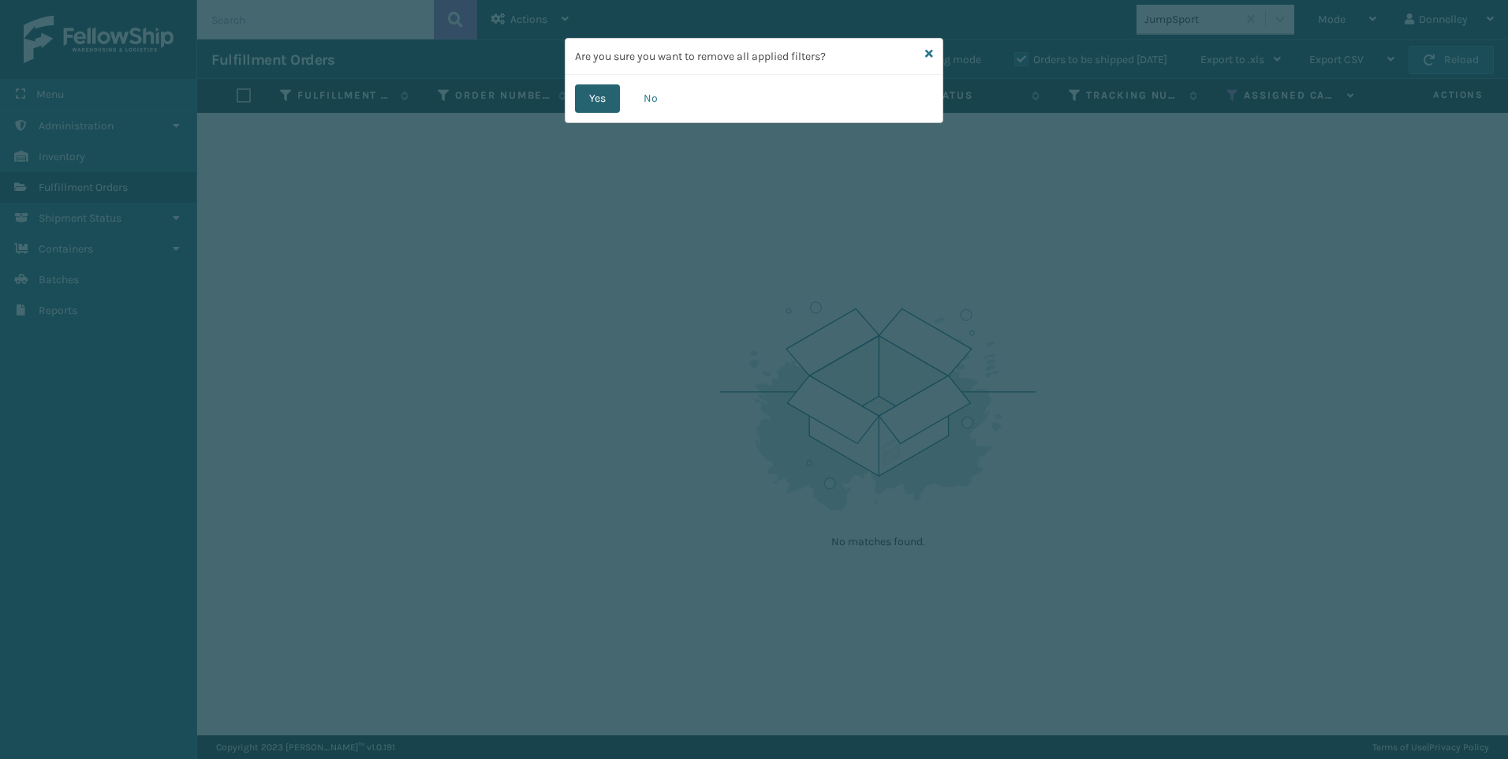
click at [596, 94] on button "Yes" at bounding box center [597, 98] width 45 height 28
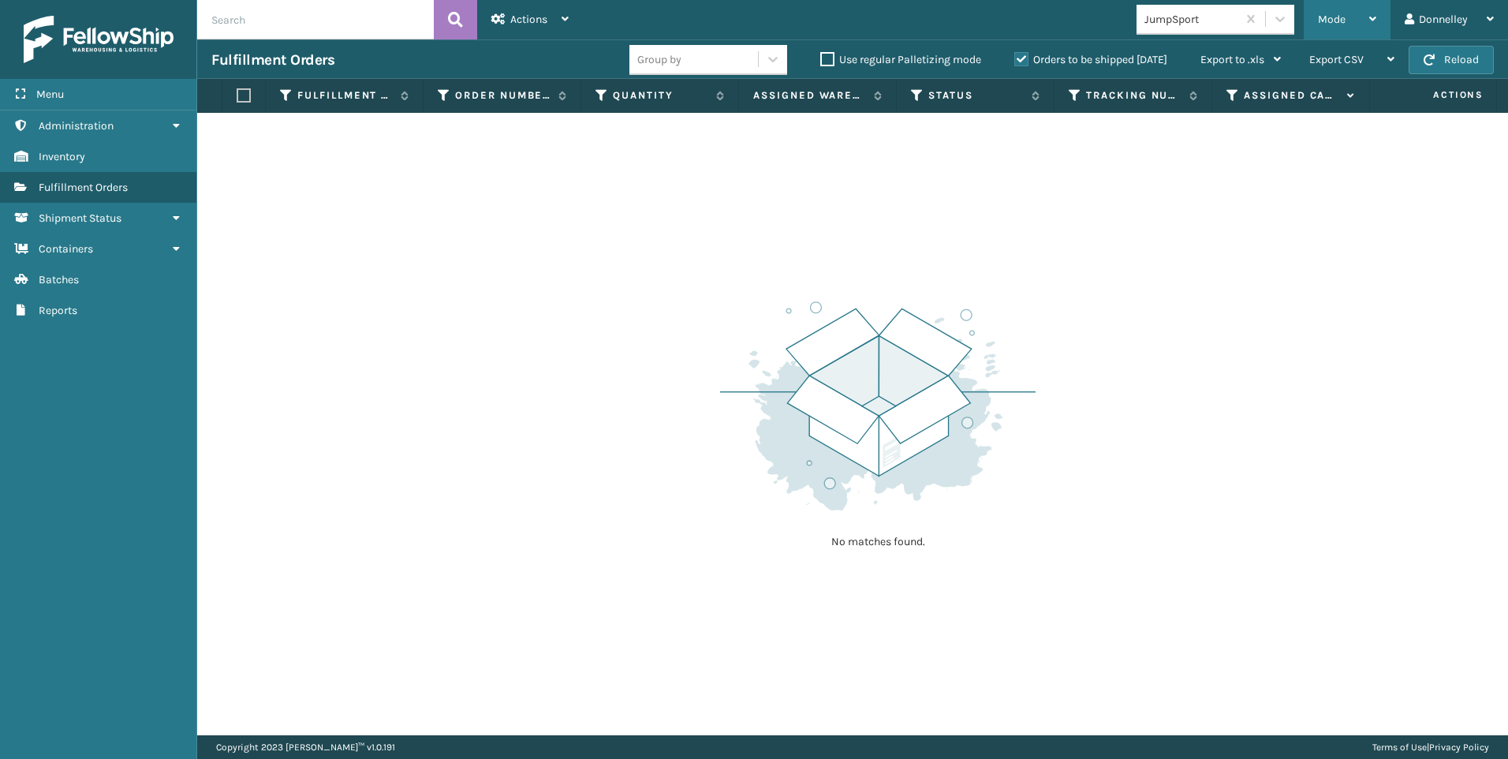
click at [1368, 21] on div "Mode" at bounding box center [1347, 19] width 58 height 39
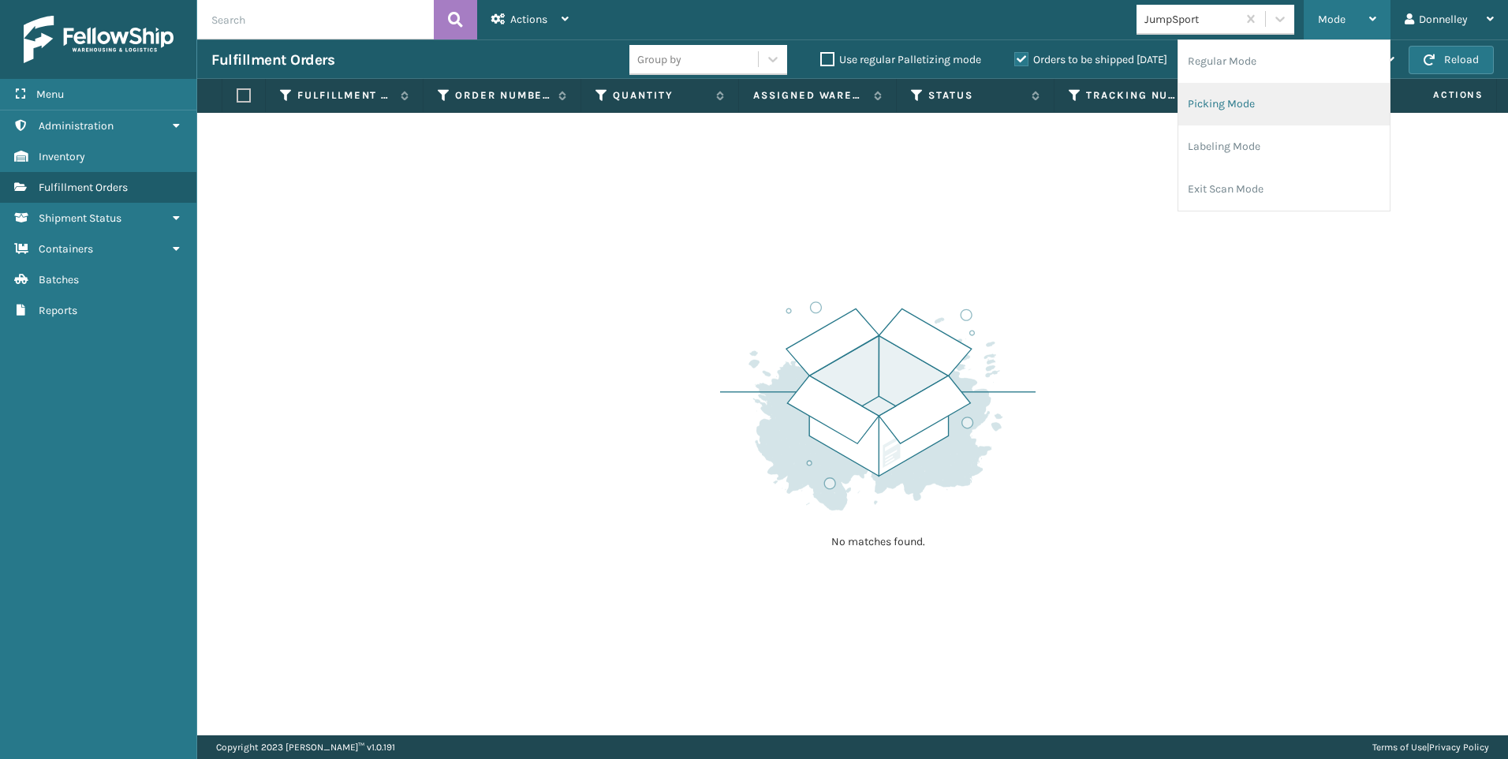
click at [1254, 93] on li "Picking Mode" at bounding box center [1284, 104] width 211 height 43
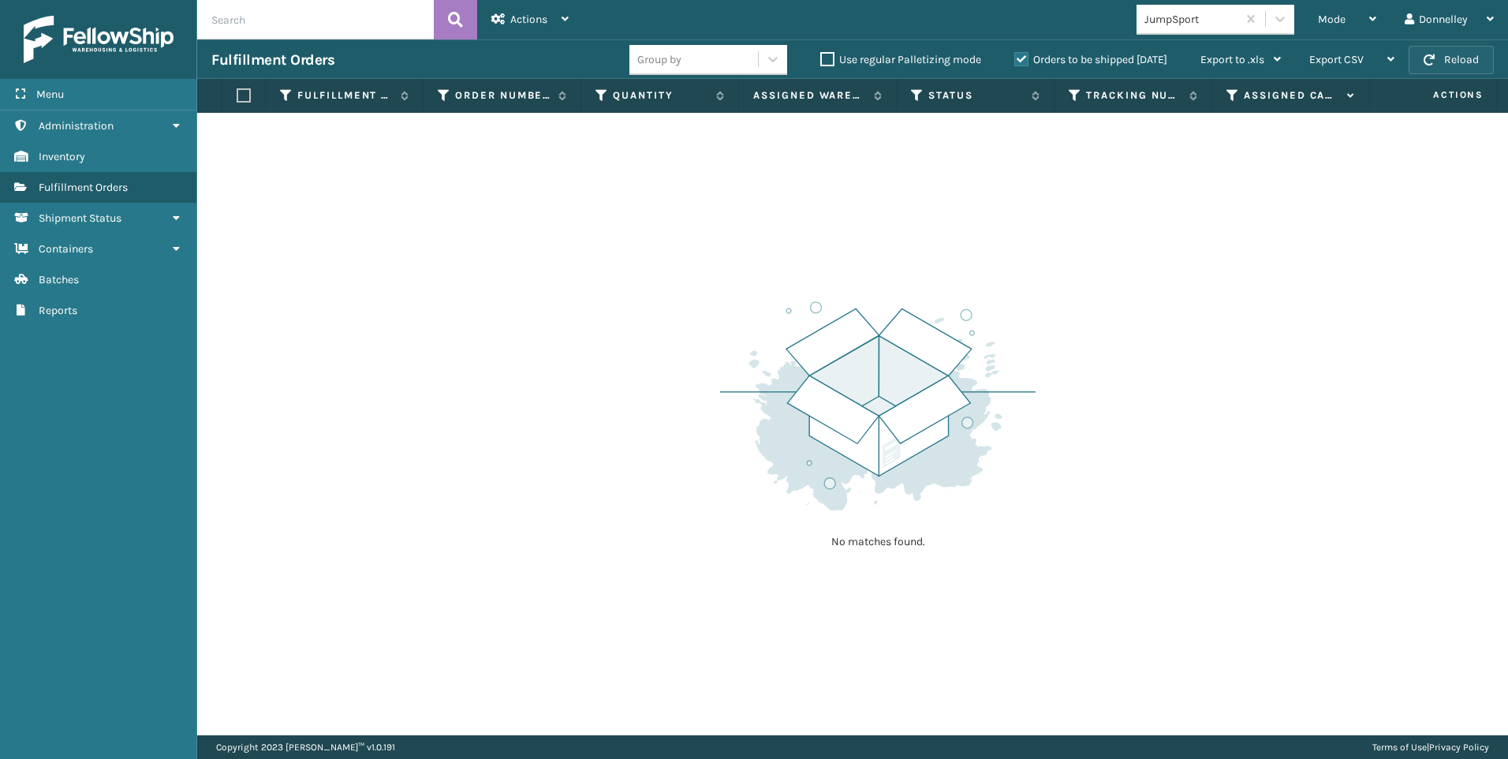
click at [1444, 56] on button "Reload" at bounding box center [1451, 60] width 85 height 28
click at [1336, 16] on span "Mode" at bounding box center [1332, 19] width 28 height 13
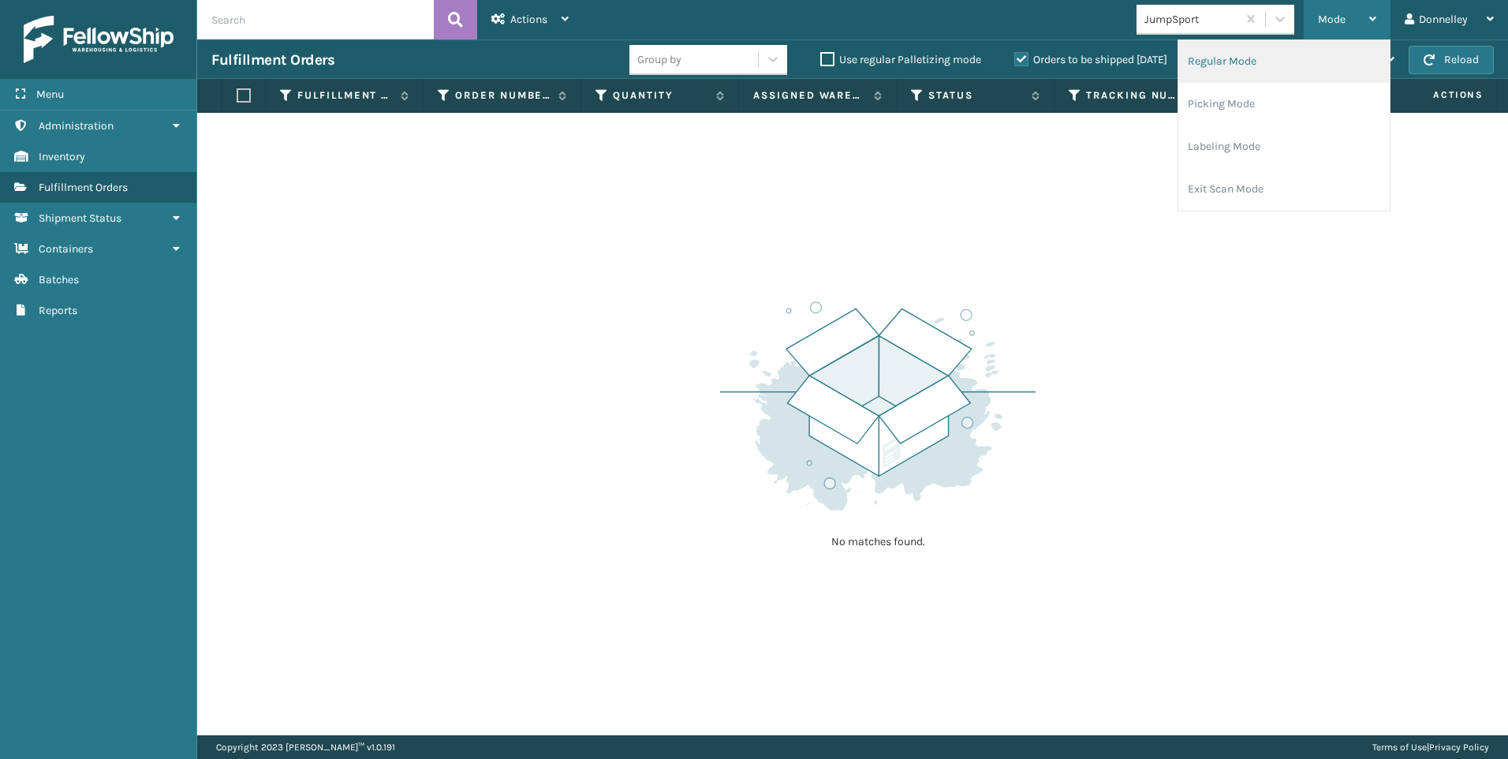
click at [1269, 65] on li "Regular Mode" at bounding box center [1284, 61] width 211 height 43
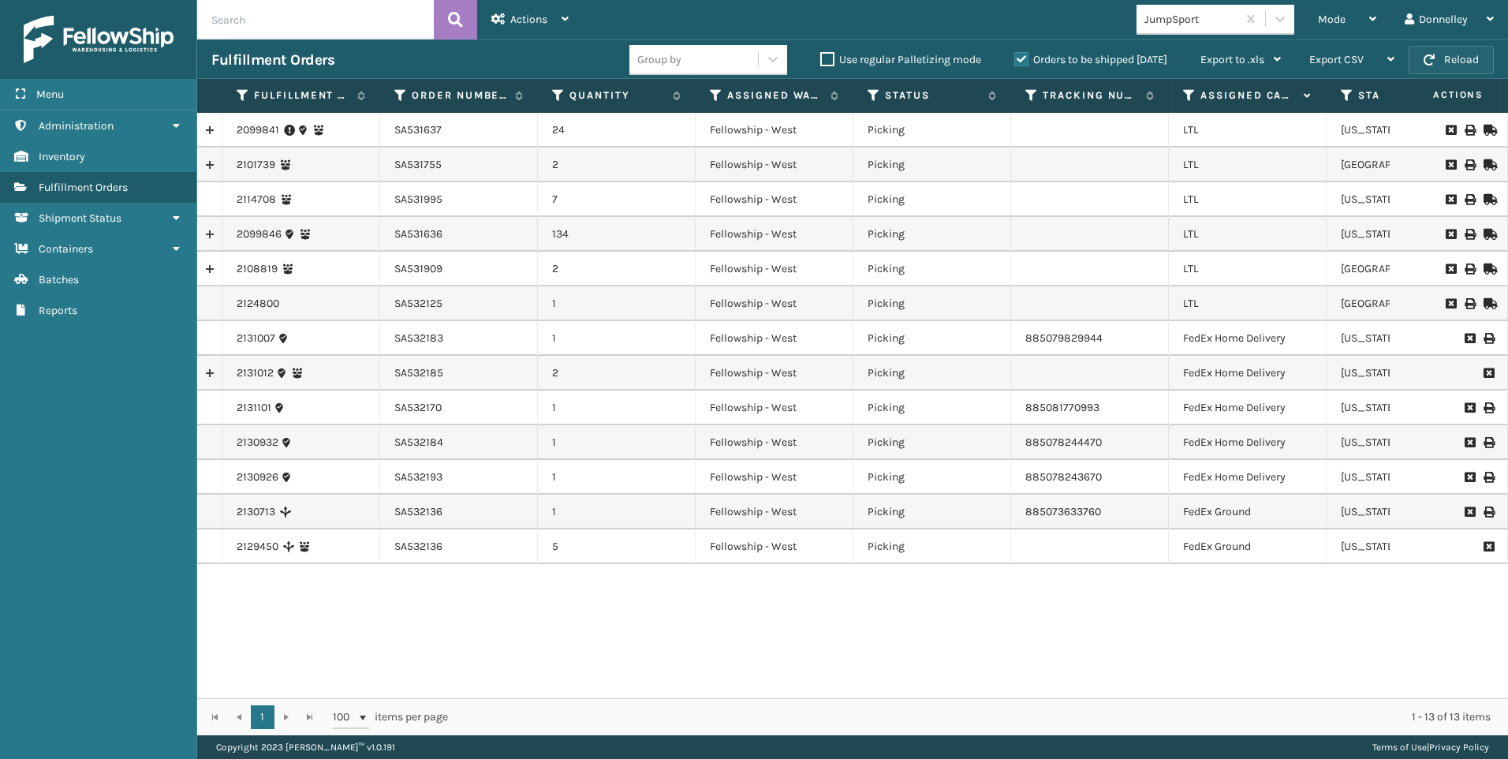
click at [1446, 53] on button "Reload" at bounding box center [1451, 60] width 85 height 28
click at [1341, 12] on div "Mode" at bounding box center [1347, 19] width 58 height 39
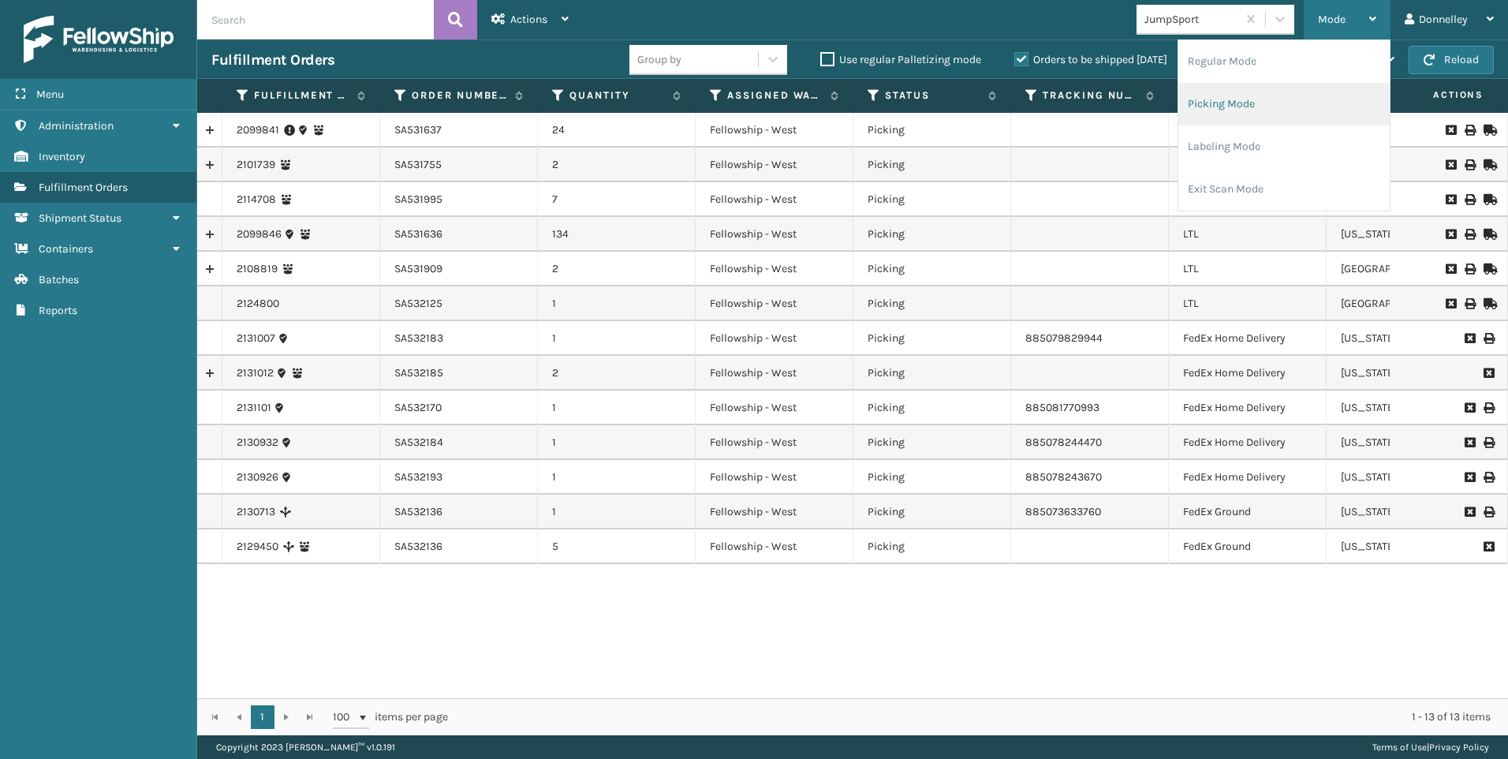
click at [1274, 99] on li "Picking Mode" at bounding box center [1284, 104] width 211 height 43
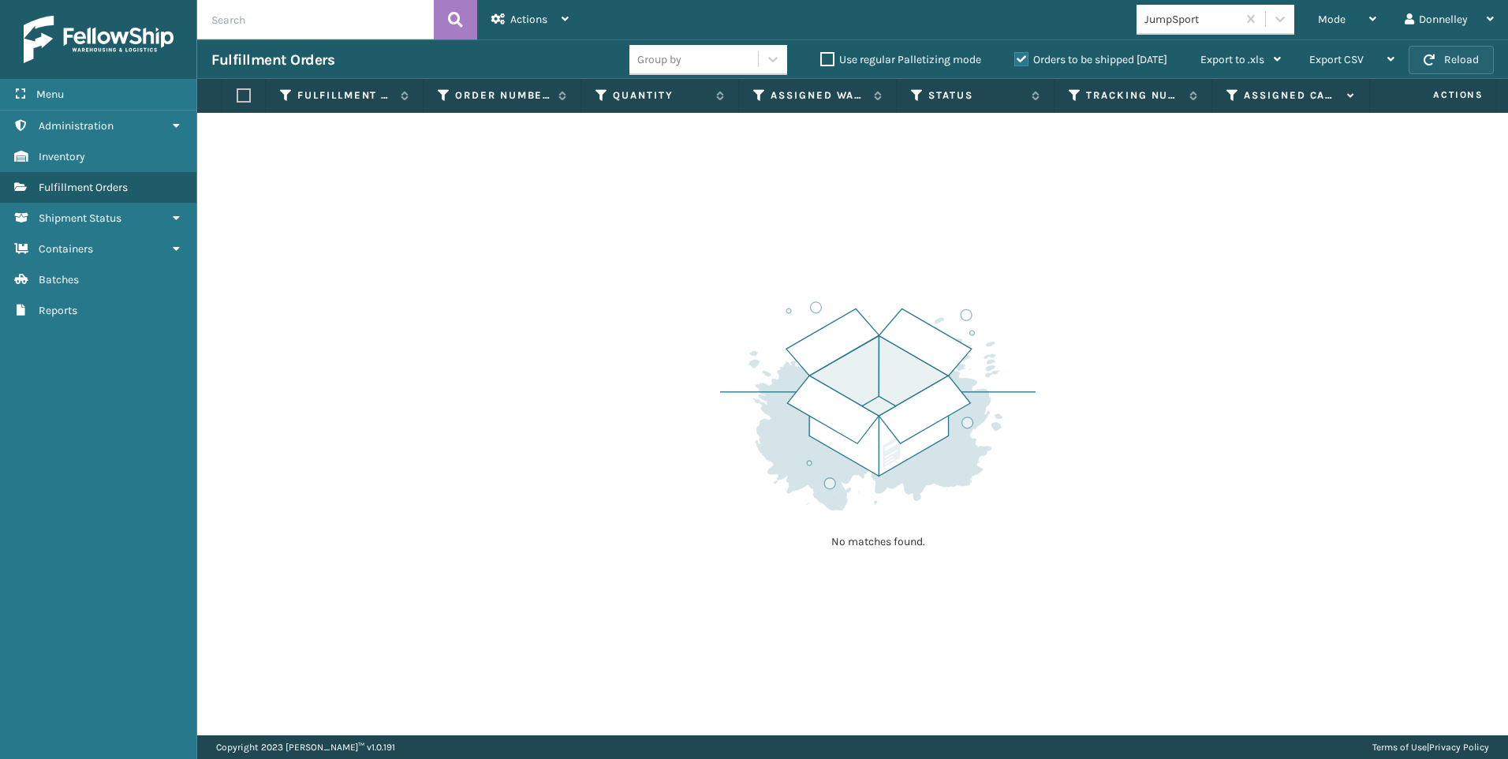
click at [1441, 56] on button "Reload" at bounding box center [1451, 60] width 85 height 28
